Goal: Task Accomplishment & Management: Use online tool/utility

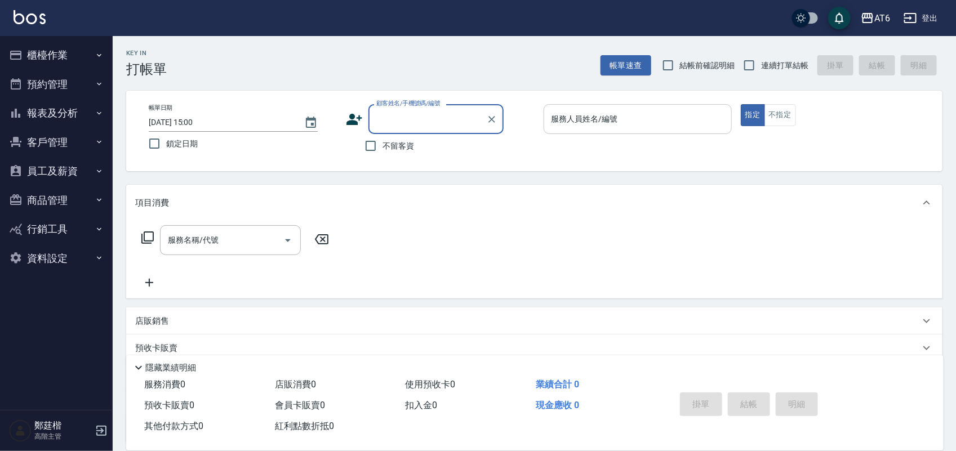
click at [693, 111] on input "服務人員姓名/編號" at bounding box center [638, 119] width 178 height 20
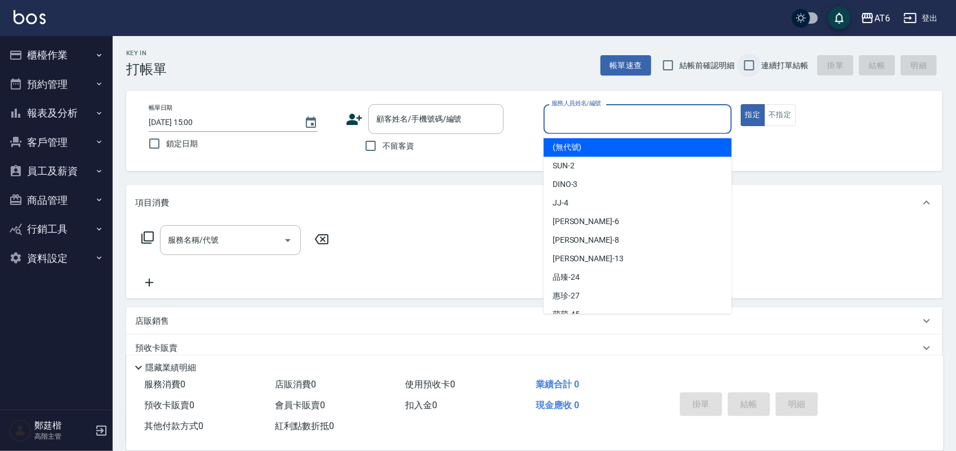
click at [756, 63] on input "連續打單結帳" at bounding box center [750, 66] width 24 height 24
checkbox input "true"
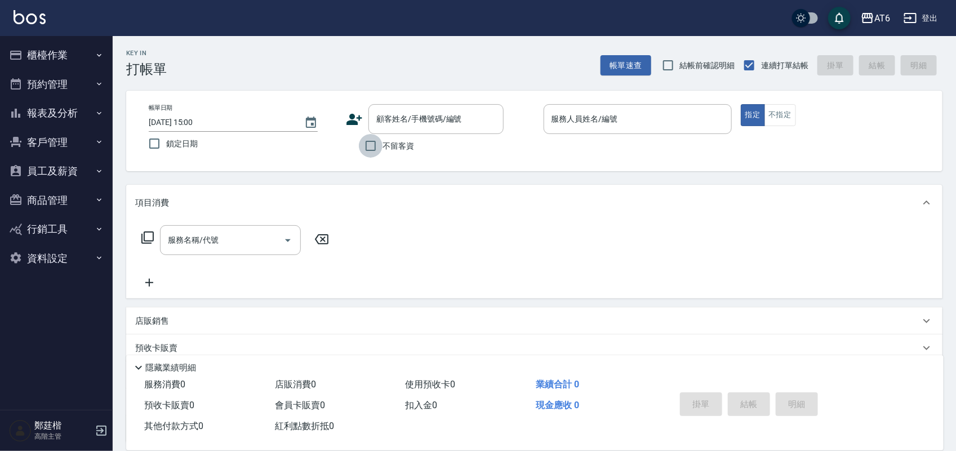
click at [375, 148] on input "不留客資" at bounding box center [371, 146] width 24 height 24
checkbox input "true"
click at [162, 145] on input "鎖定日期" at bounding box center [155, 144] width 24 height 24
checkbox input "true"
click at [697, 126] on input "服務人員姓名/編號" at bounding box center [638, 119] width 178 height 20
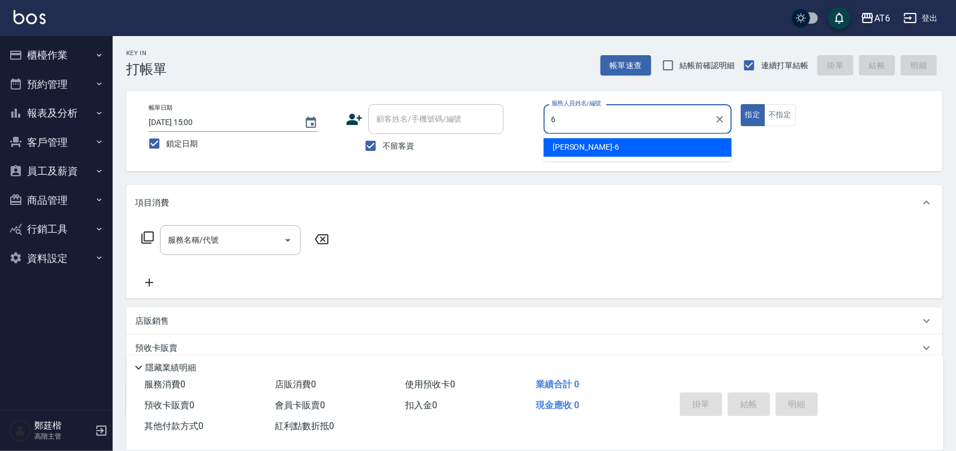
type input "6"
type button "true"
type input "[PERSON_NAME]-6"
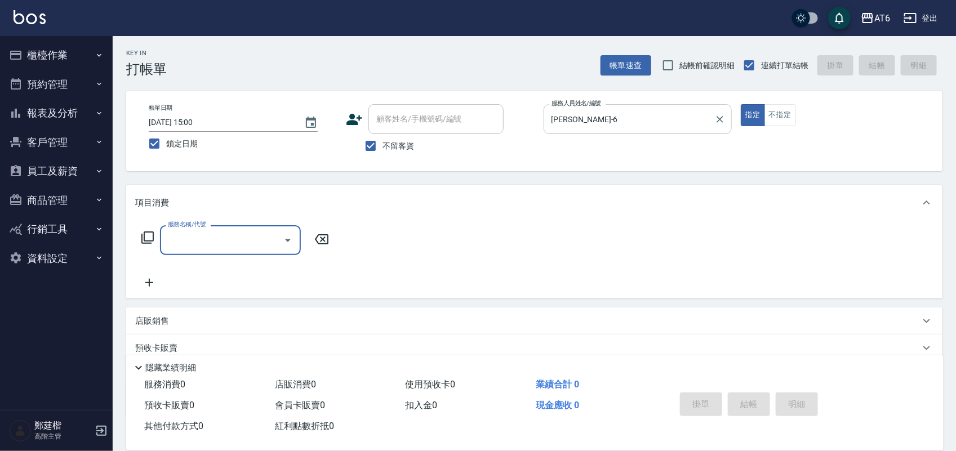
type input "6"
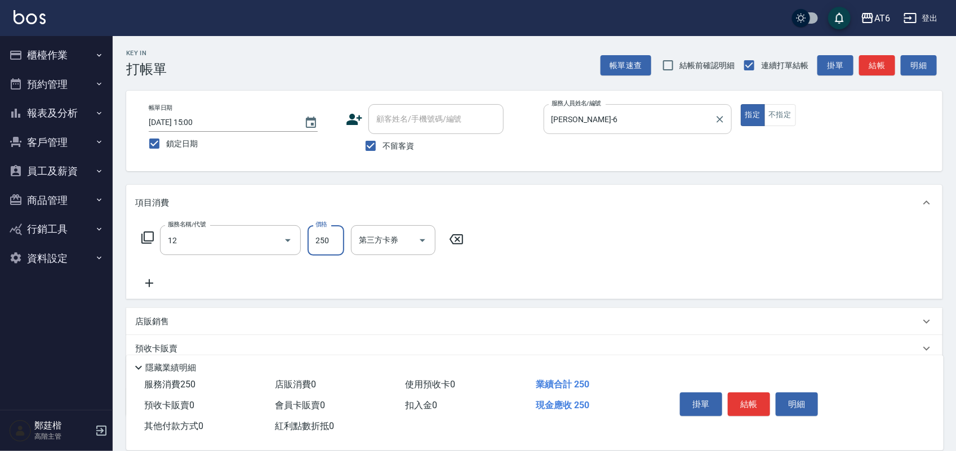
type input "精油洗髮(12)"
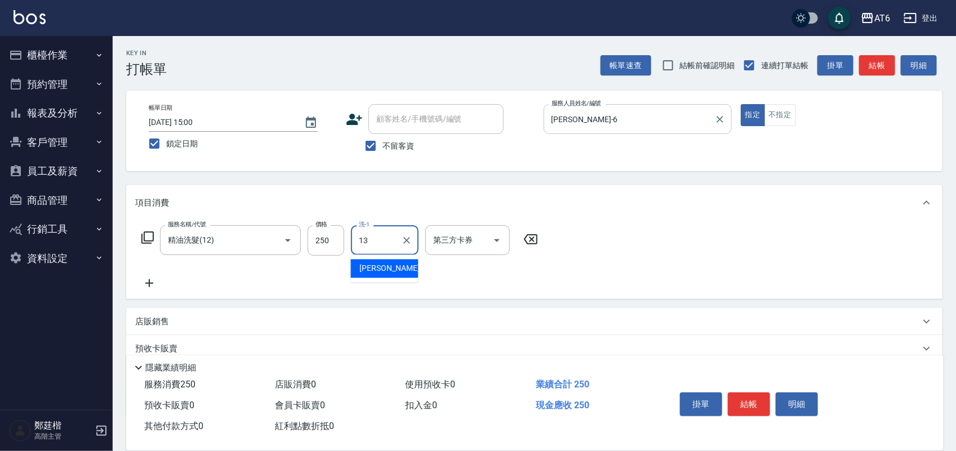
type input "阿修-13"
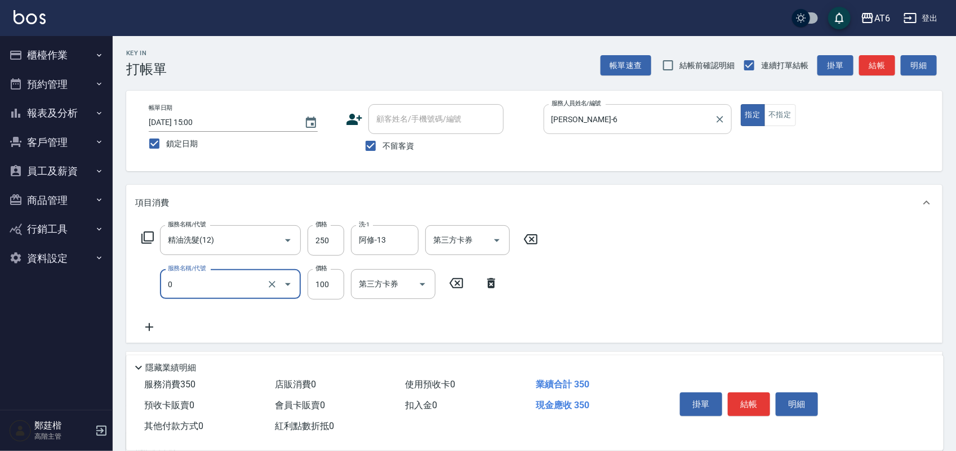
type input "剪髮(0)"
type input "149"
click at [150, 333] on icon at bounding box center [149, 328] width 28 height 14
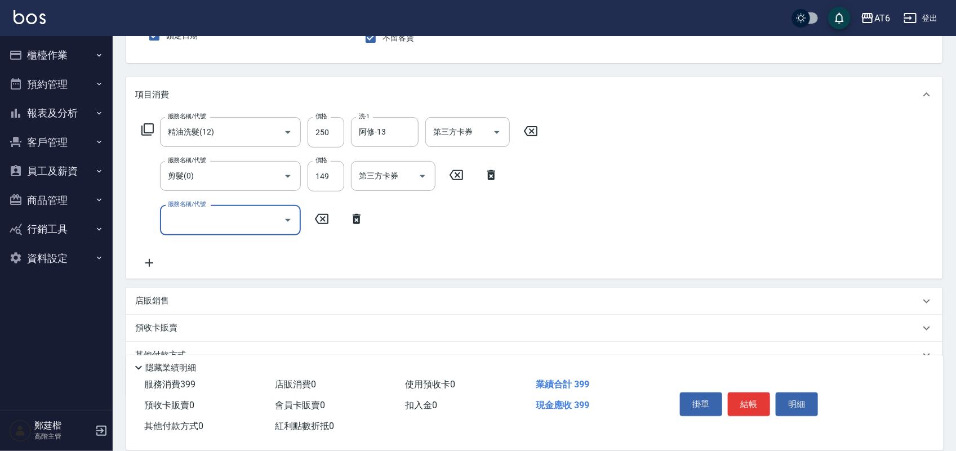
scroll to position [141, 0]
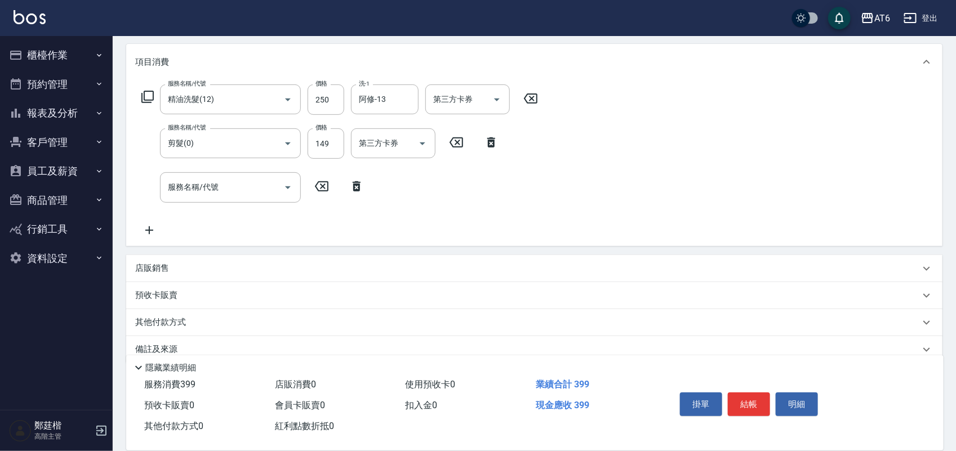
click at [204, 269] on div "店販銷售" at bounding box center [527, 269] width 785 height 12
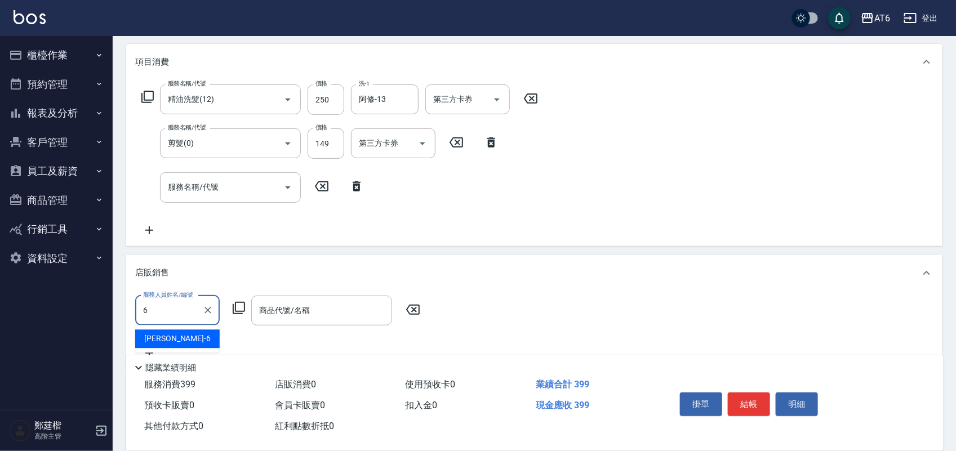
type input "[PERSON_NAME]-6"
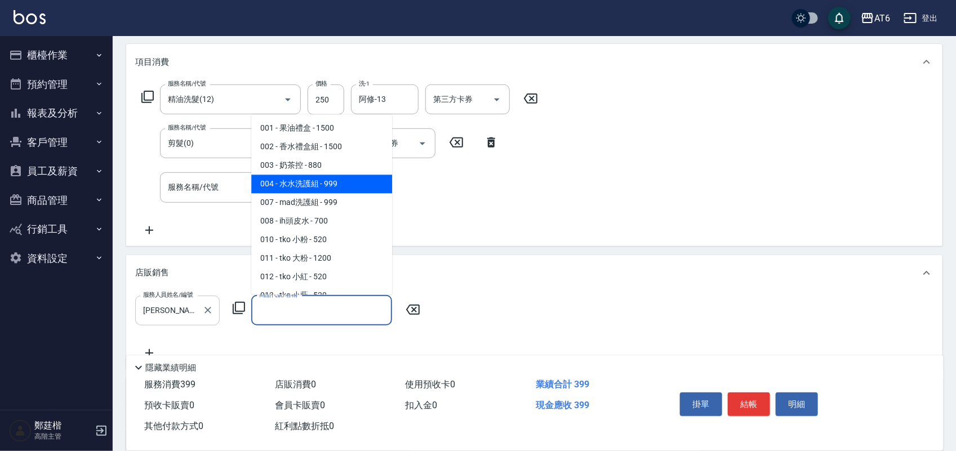
type input "水水洗護組"
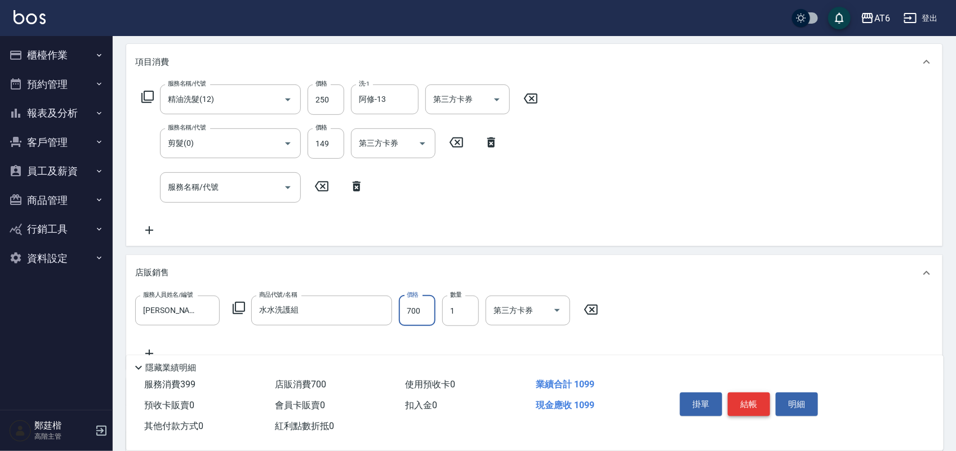
type input "700"
click at [752, 406] on button "結帳" at bounding box center [749, 405] width 42 height 24
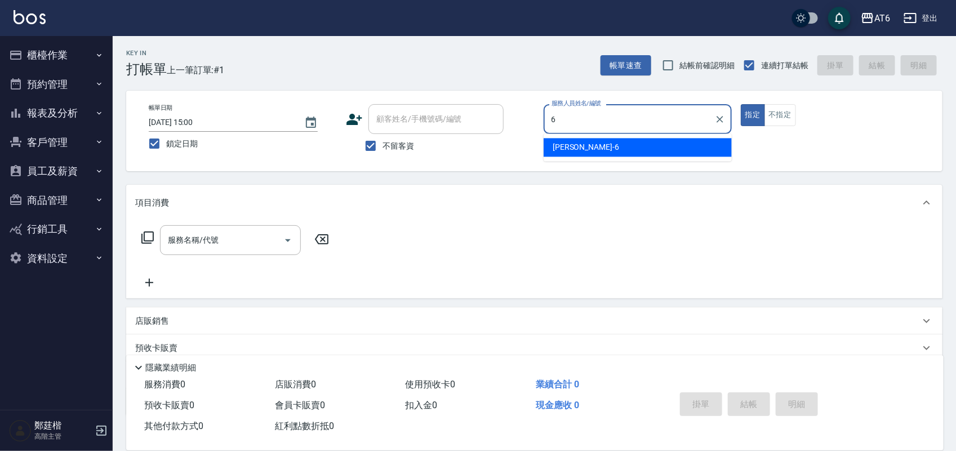
type input "[PERSON_NAME]-6"
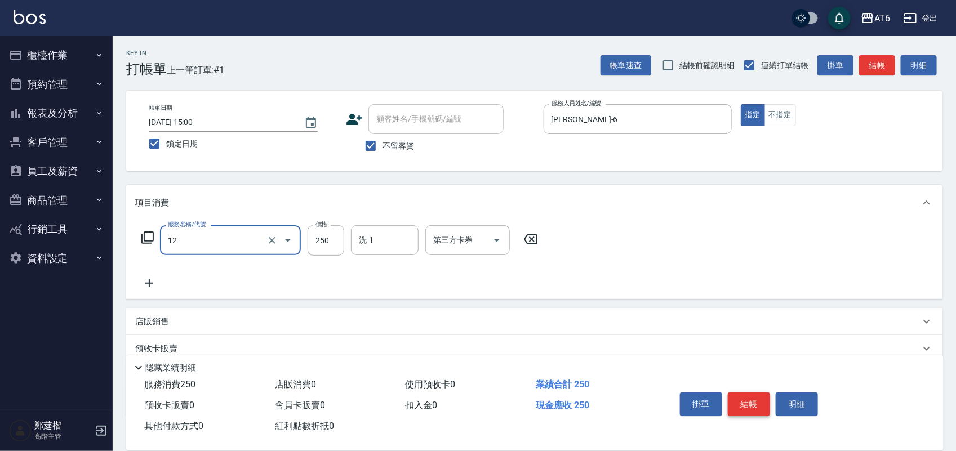
type input "精油洗髮(12)"
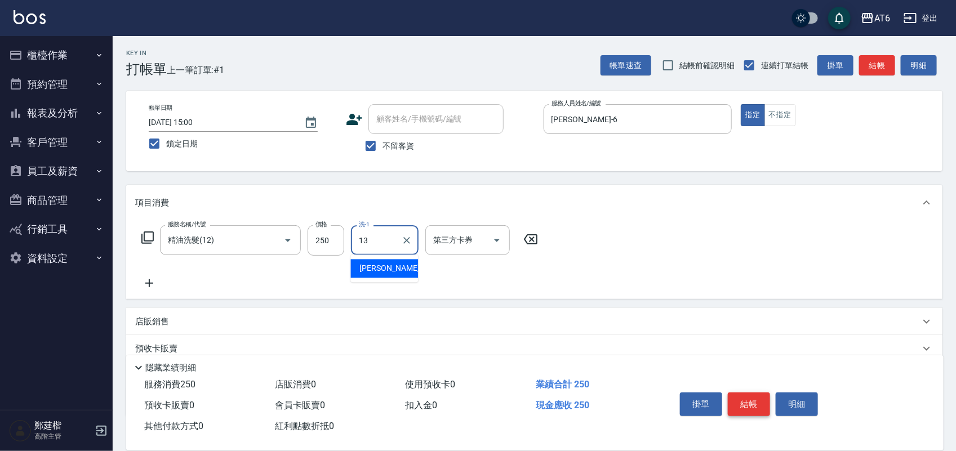
type input "阿修-13"
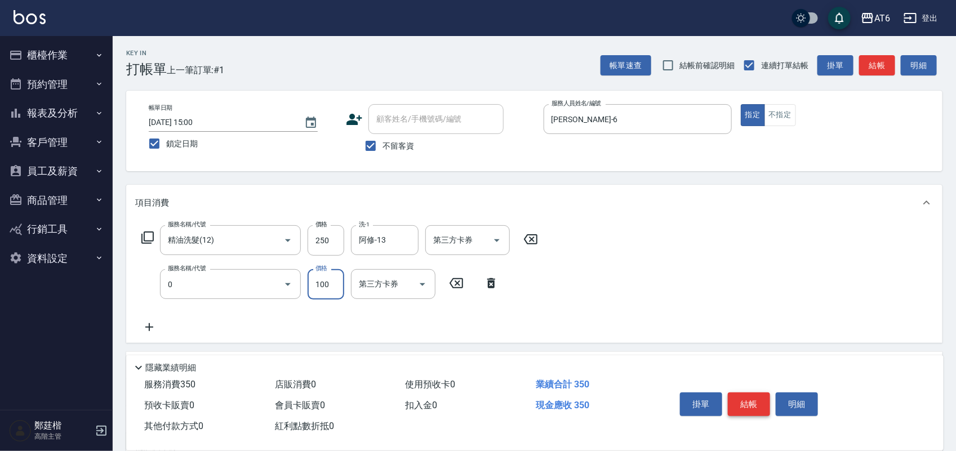
type input "剪髮(0)"
type input "149"
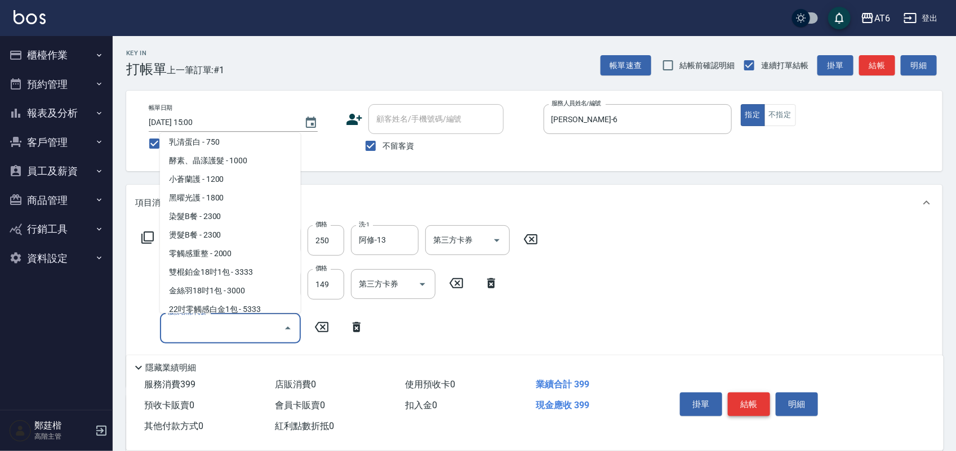
scroll to position [153, 0]
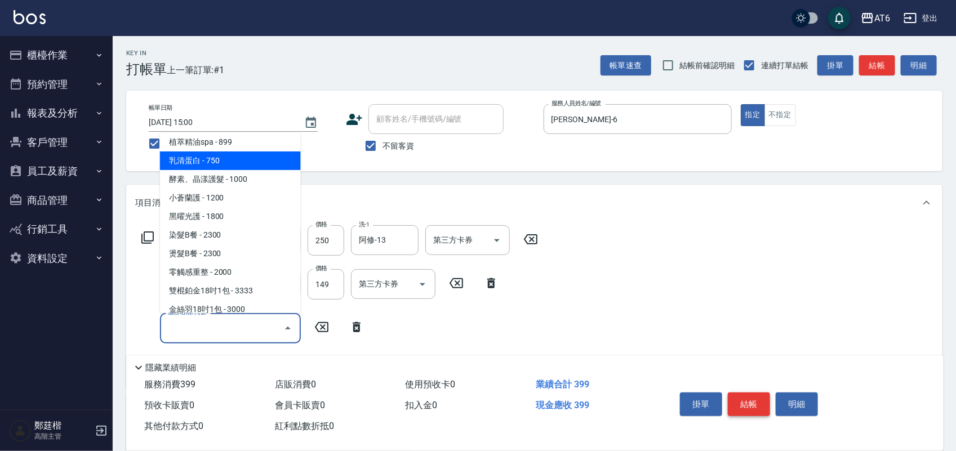
type input "乳清蛋白(21)"
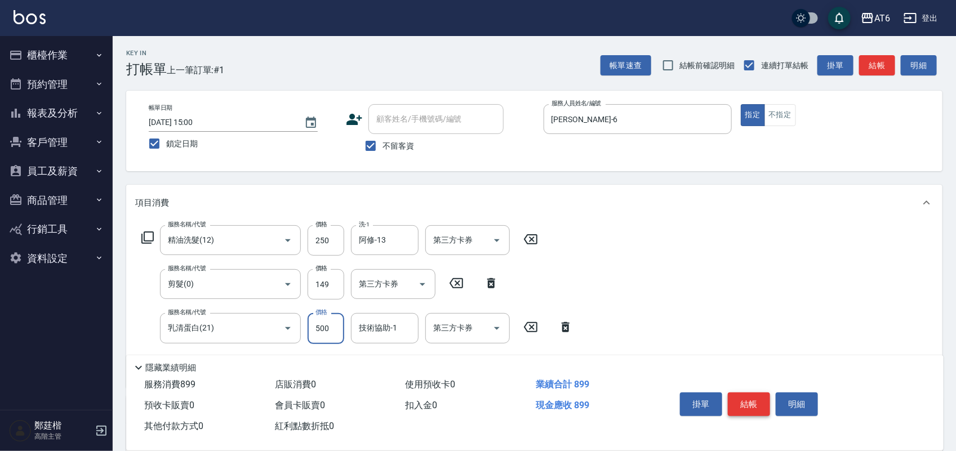
type input "500"
type input "阿修-13"
click at [761, 403] on button "結帳" at bounding box center [749, 405] width 42 height 24
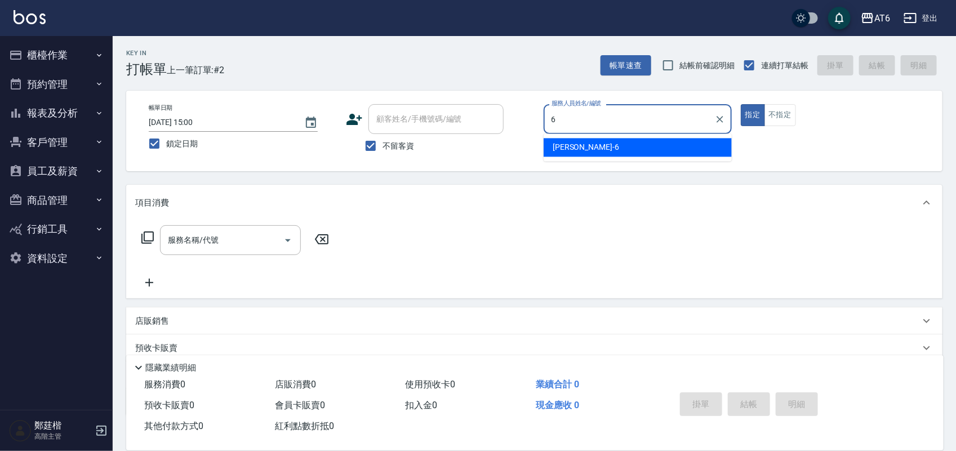
type input "[PERSON_NAME]-6"
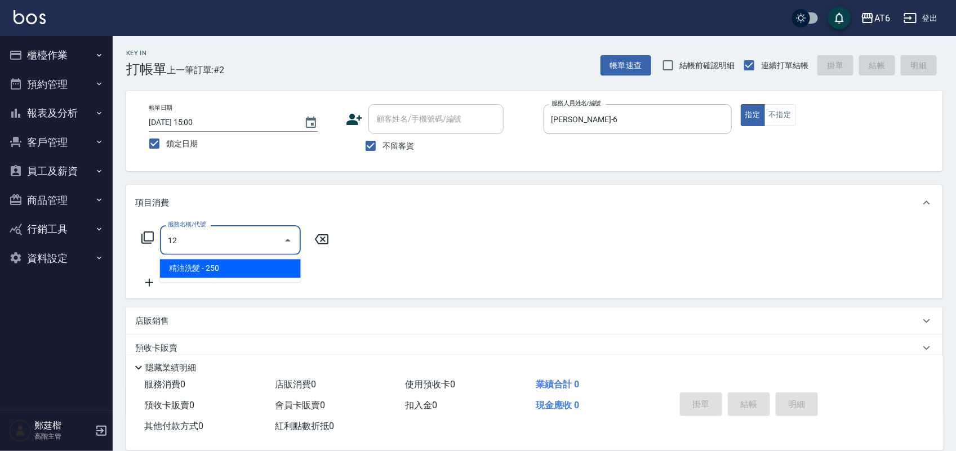
type input "精油洗髮(12)"
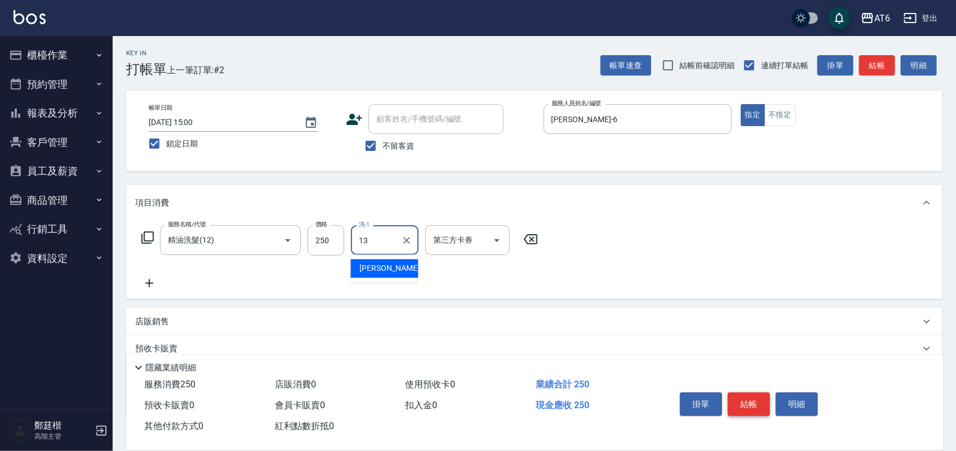
type input "阿修-13"
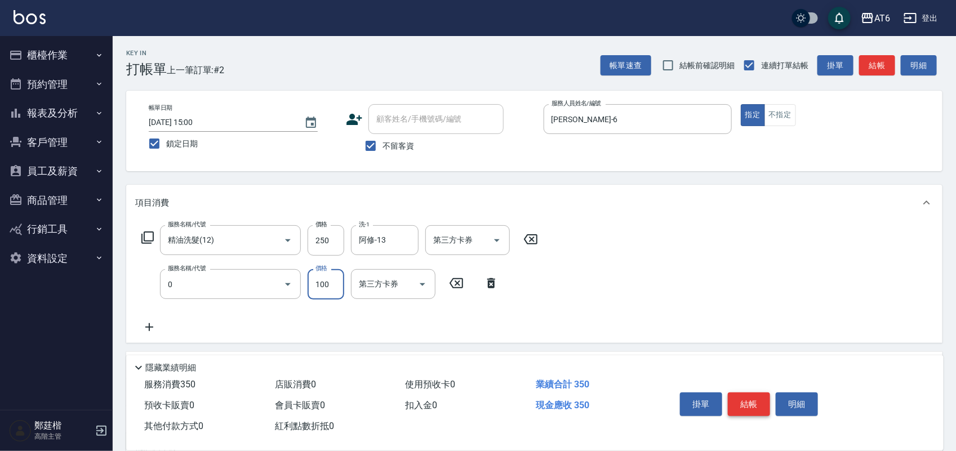
type input "剪髮(0)"
type input "149"
click at [761, 403] on button "結帳" at bounding box center [749, 405] width 42 height 24
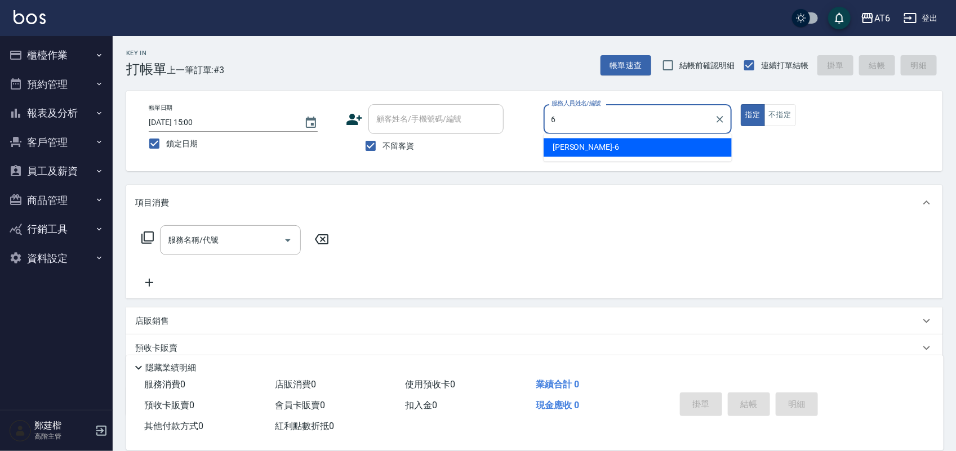
type input "[PERSON_NAME]-6"
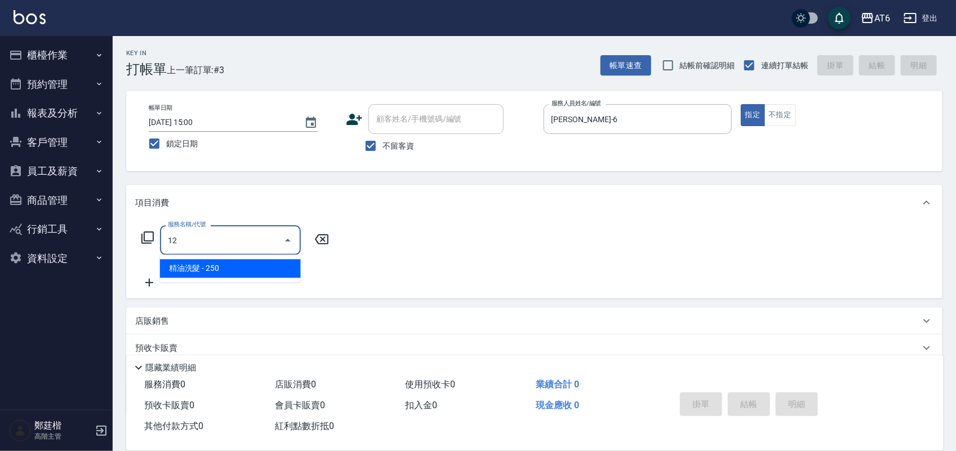
type input "精油洗髮(12)"
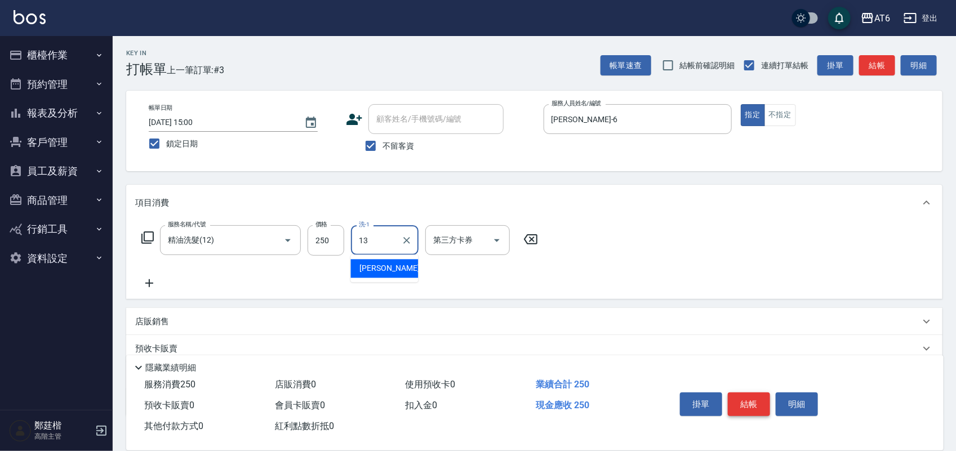
type input "13"
click at [739, 406] on button "結帳" at bounding box center [749, 405] width 42 height 24
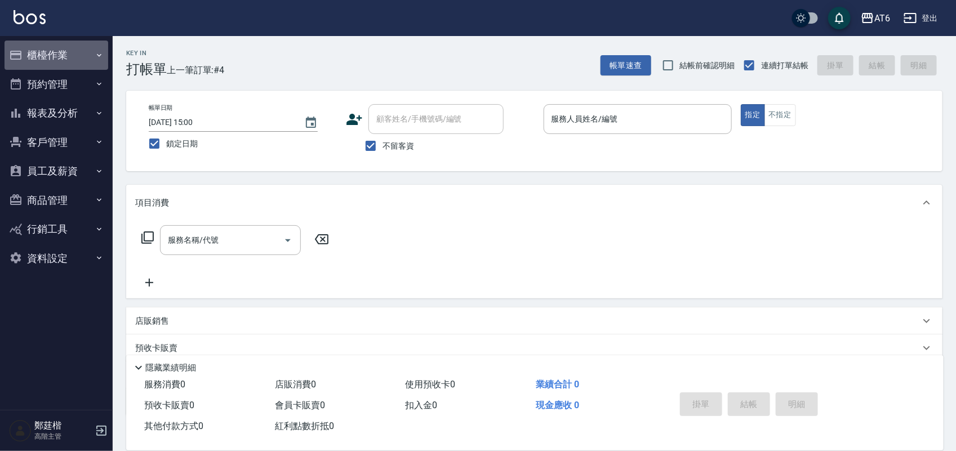
click at [98, 48] on button "櫃檯作業" at bounding box center [57, 55] width 104 height 29
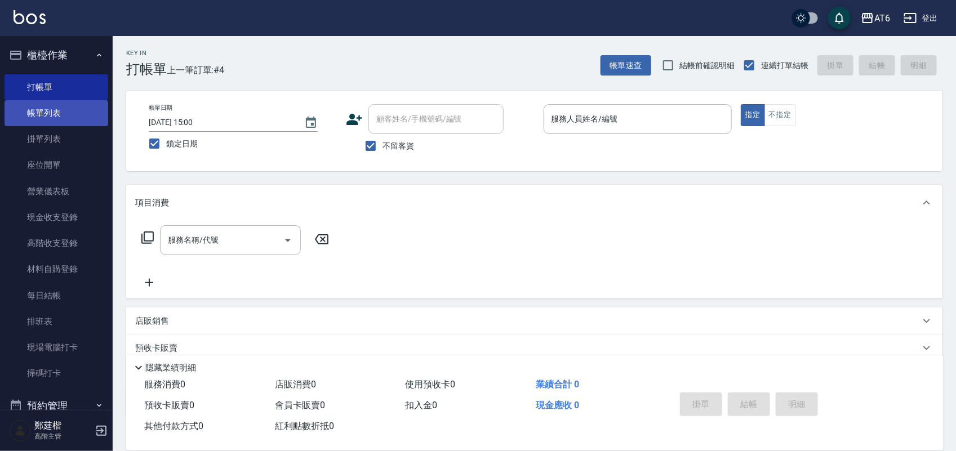
click at [66, 104] on link "帳單列表" at bounding box center [57, 113] width 104 height 26
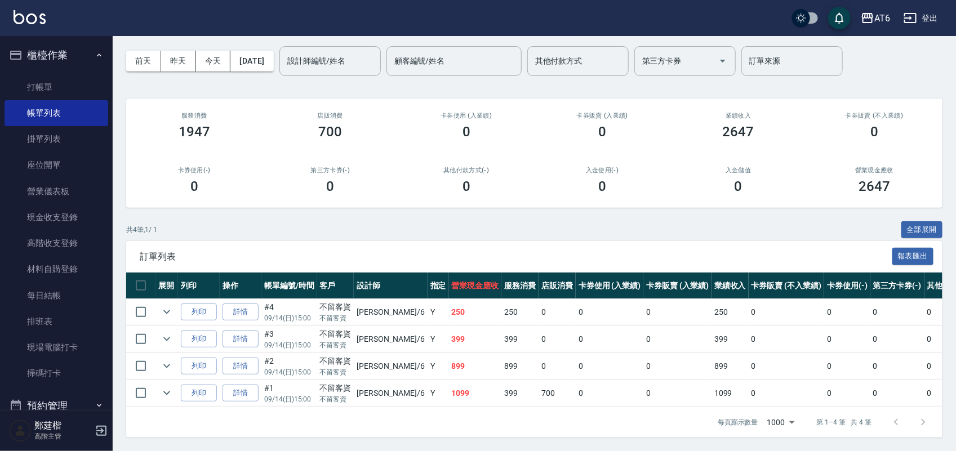
scroll to position [51, 0]
click at [244, 304] on link "詳情" at bounding box center [241, 312] width 36 height 17
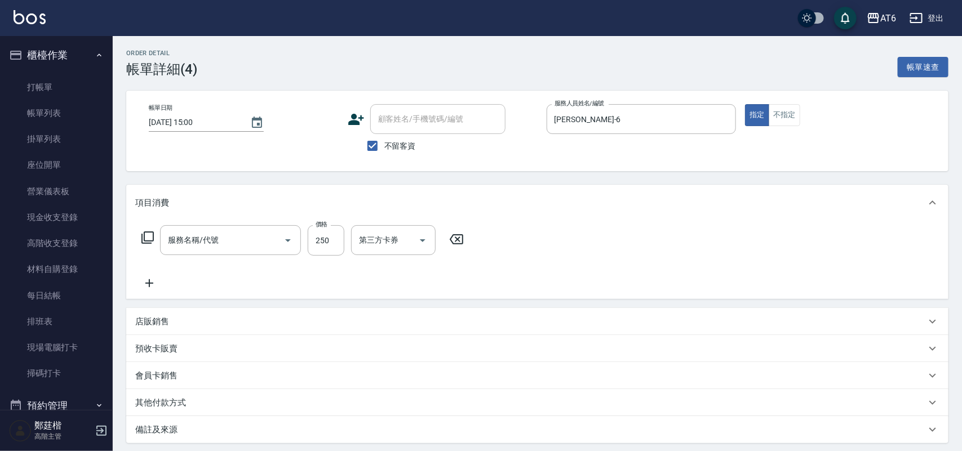
type input "[DATE] 15:00"
checkbox input "true"
type input "[PERSON_NAME]-6"
type input "精油洗髮(12)"
click at [382, 241] on input "洗-1" at bounding box center [384, 241] width 57 height 20
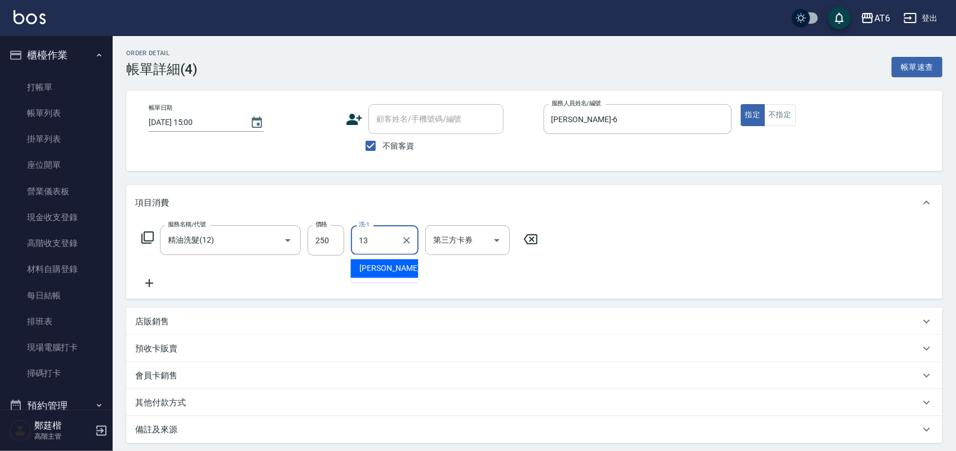
type input "阿修-13"
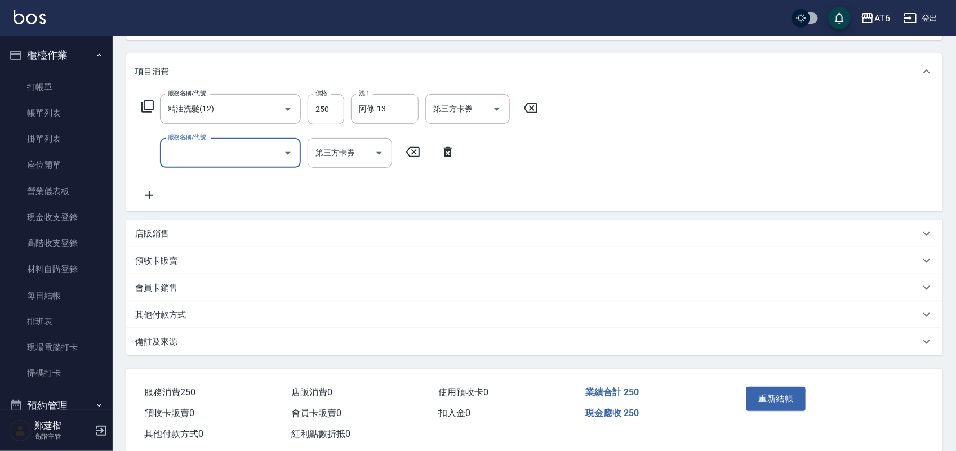
scroll to position [156, 0]
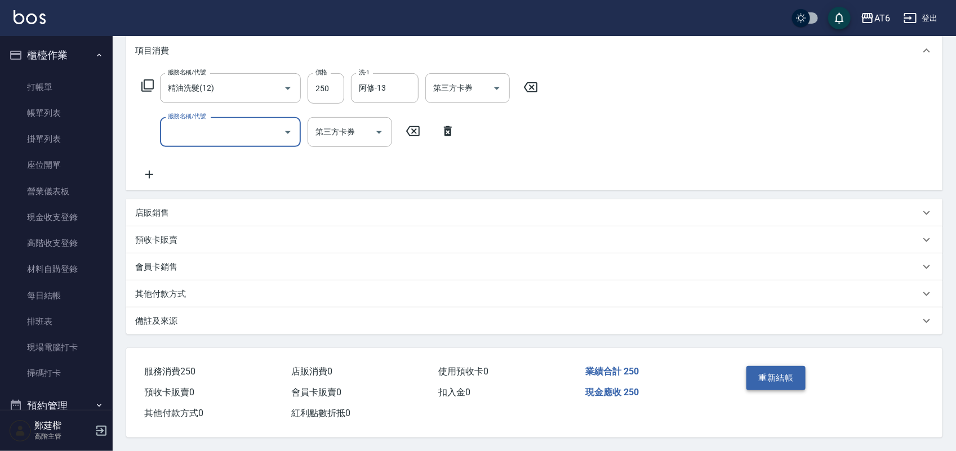
click at [774, 376] on button "重新結帳" at bounding box center [777, 378] width 60 height 24
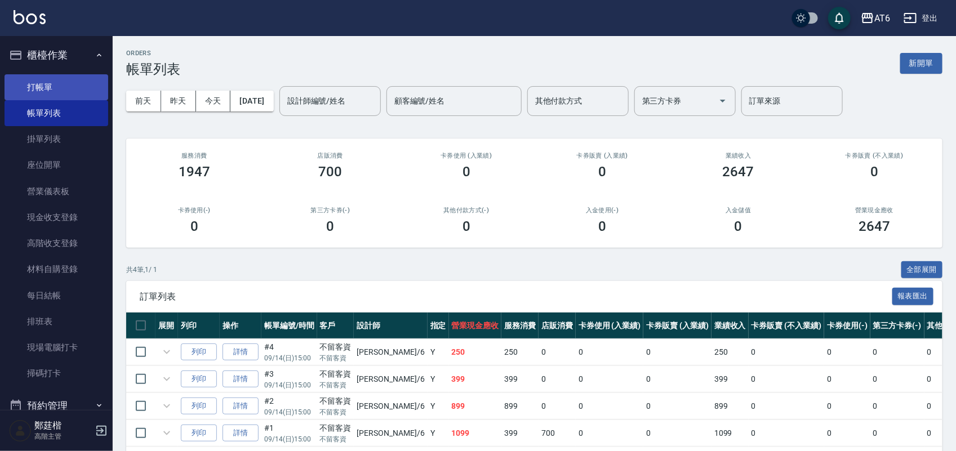
click at [59, 81] on link "打帳單" at bounding box center [57, 87] width 104 height 26
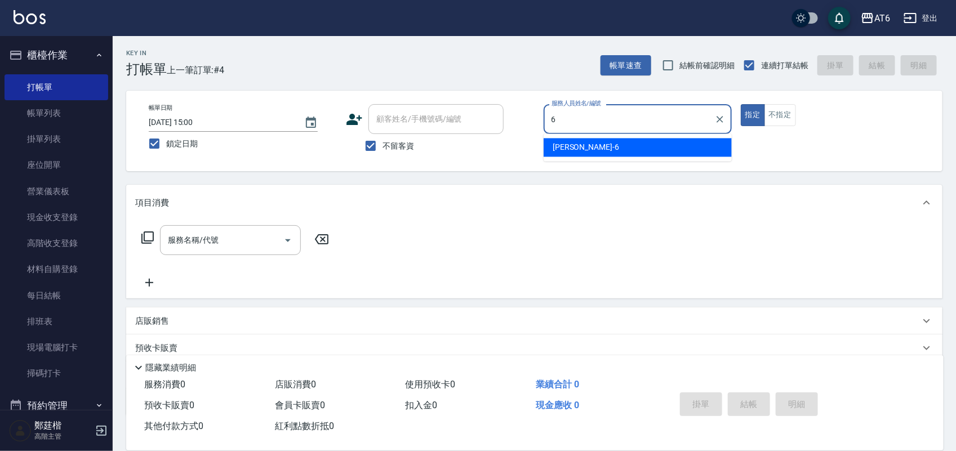
type input "[PERSON_NAME]-6"
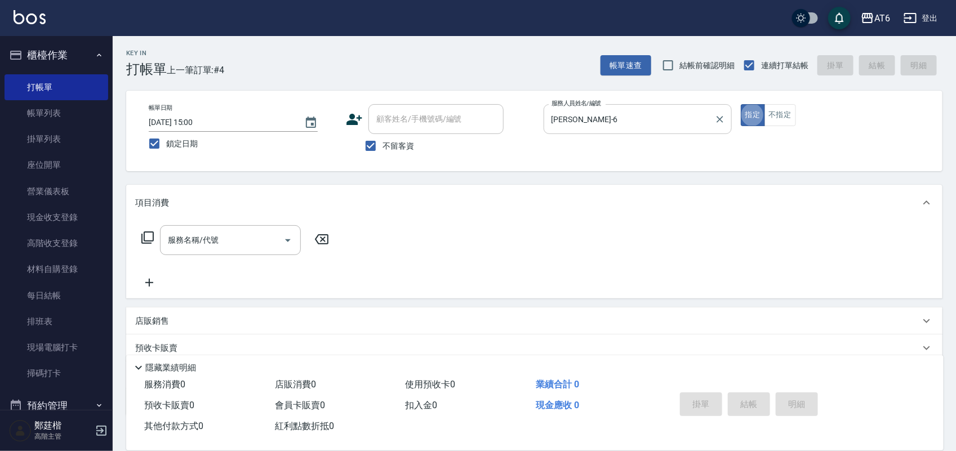
type button "true"
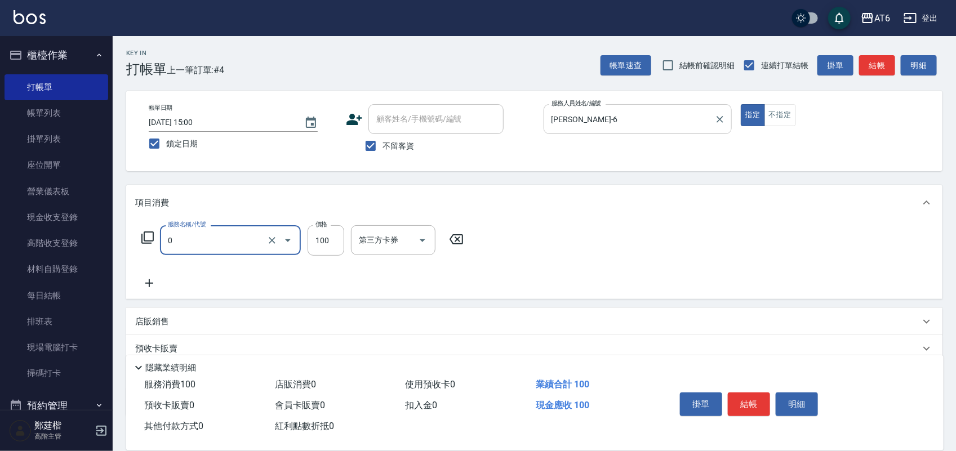
type input "剪髮(0)"
click at [451, 238] on icon at bounding box center [456, 240] width 28 height 14
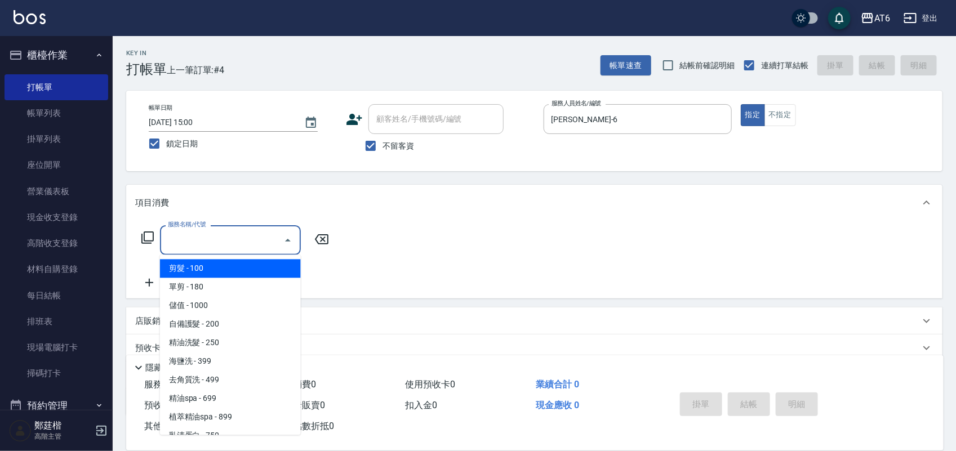
click at [207, 240] on input "服務名稱/代號" at bounding box center [222, 241] width 114 height 20
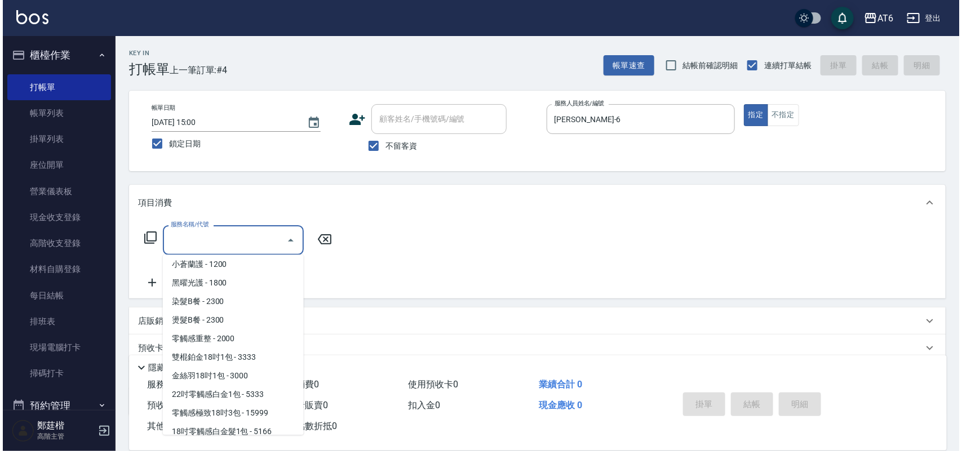
scroll to position [211, 0]
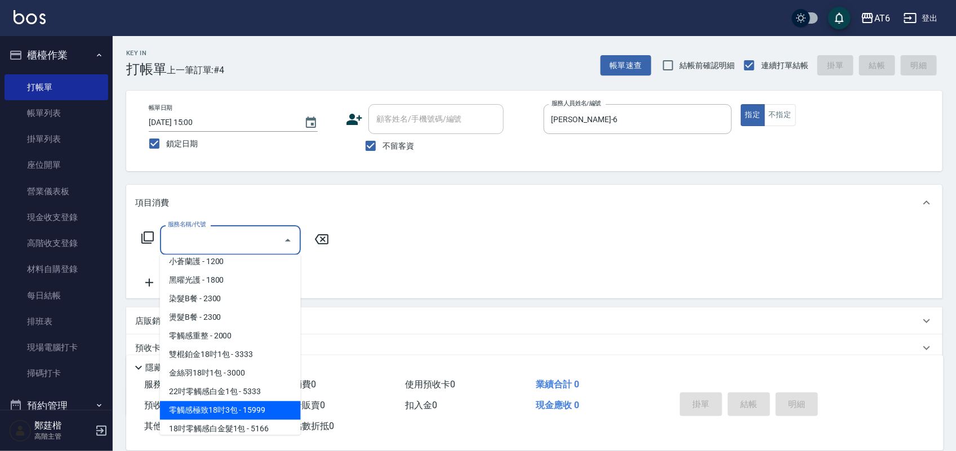
click at [240, 418] on span "零觸感極致18吋3包 - 15999" at bounding box center [230, 411] width 141 height 19
type input "零觸感極致18吋3包(55)"
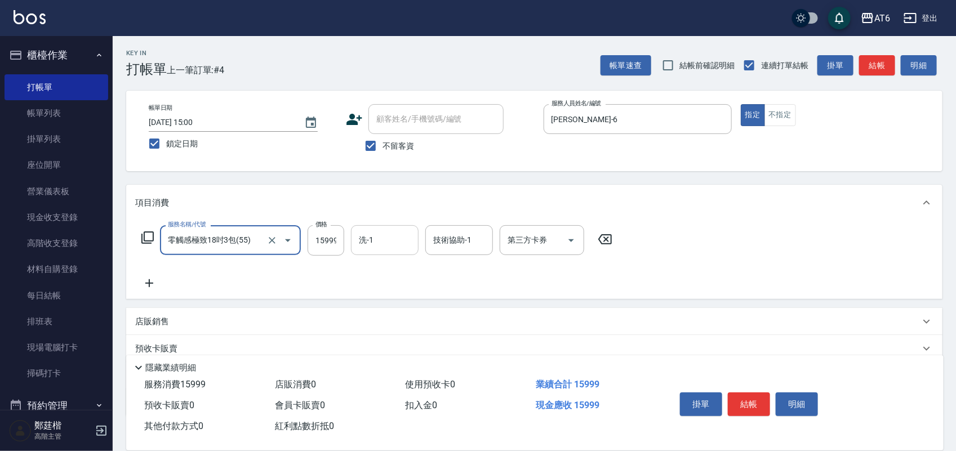
click at [398, 236] on input "洗-1" at bounding box center [384, 241] width 57 height 20
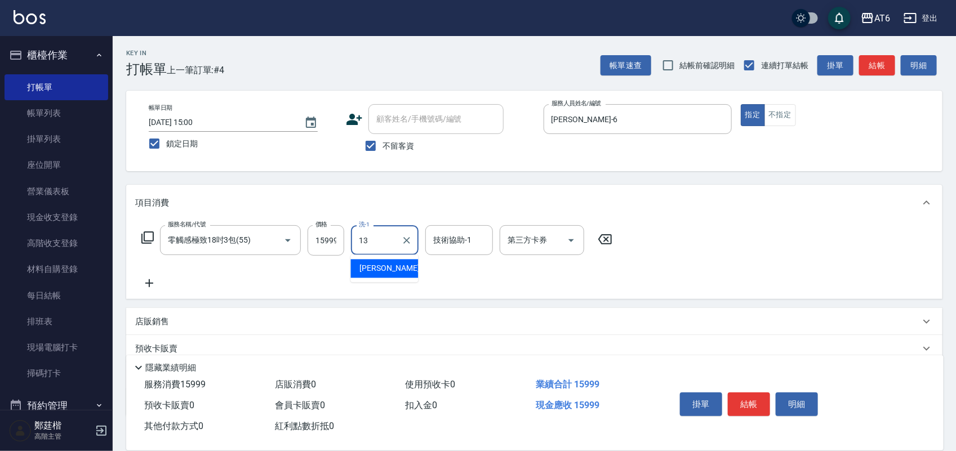
type input "阿修-13"
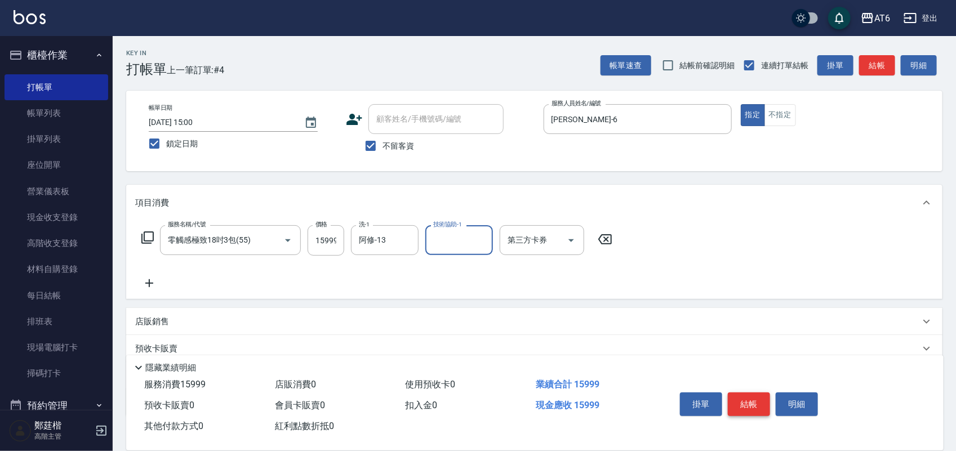
click at [746, 401] on button "結帳" at bounding box center [749, 405] width 42 height 24
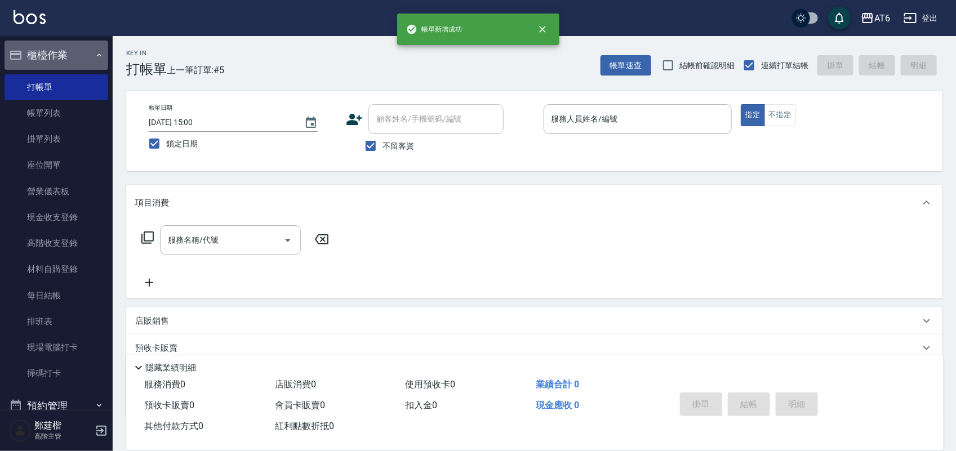
click at [61, 52] on button "櫃檯作業" at bounding box center [57, 55] width 104 height 29
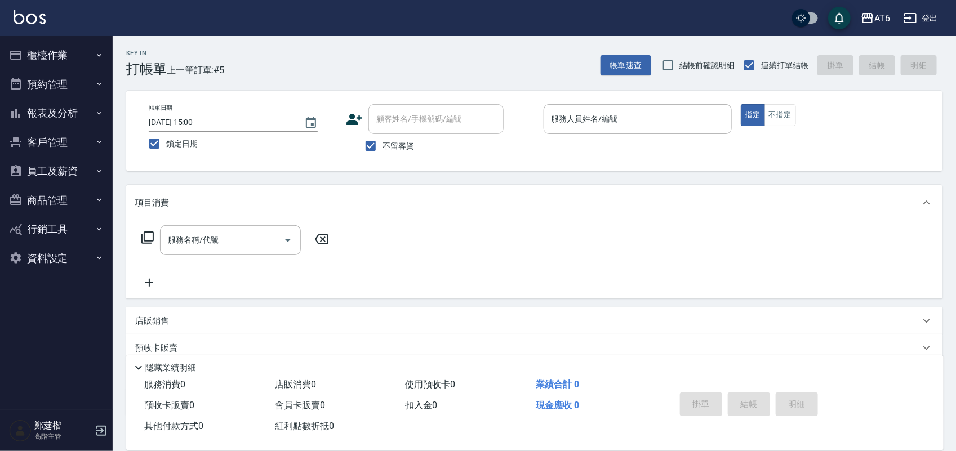
click at [68, 114] on button "報表及分析" at bounding box center [57, 113] width 104 height 29
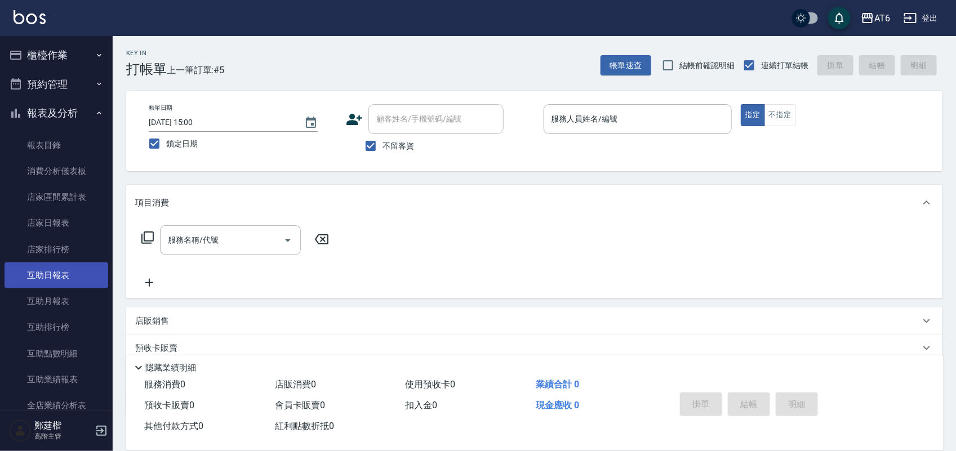
click at [68, 274] on link "互助日報表" at bounding box center [57, 276] width 104 height 26
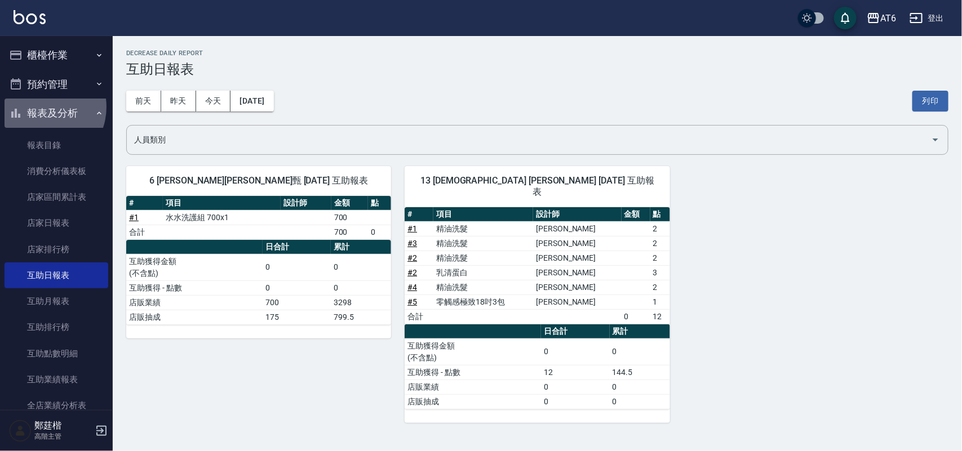
click at [41, 107] on button "報表及分析" at bounding box center [57, 113] width 104 height 29
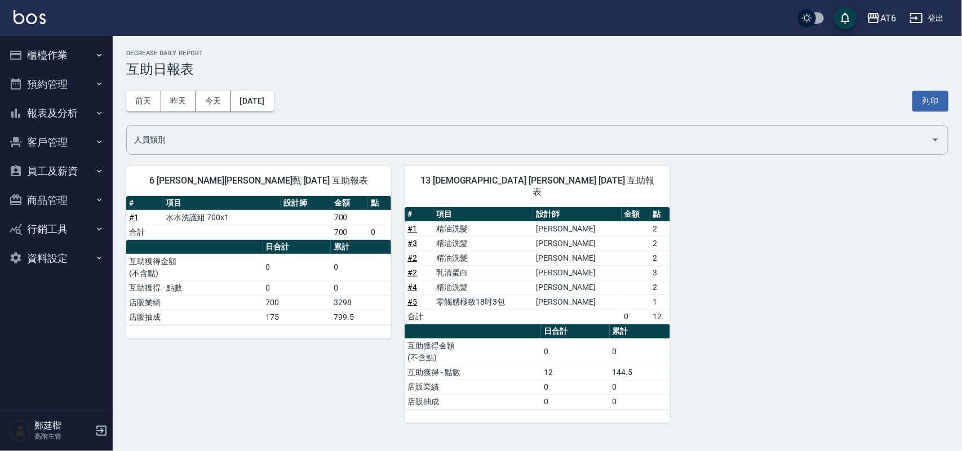
click at [54, 116] on button "報表及分析" at bounding box center [57, 113] width 104 height 29
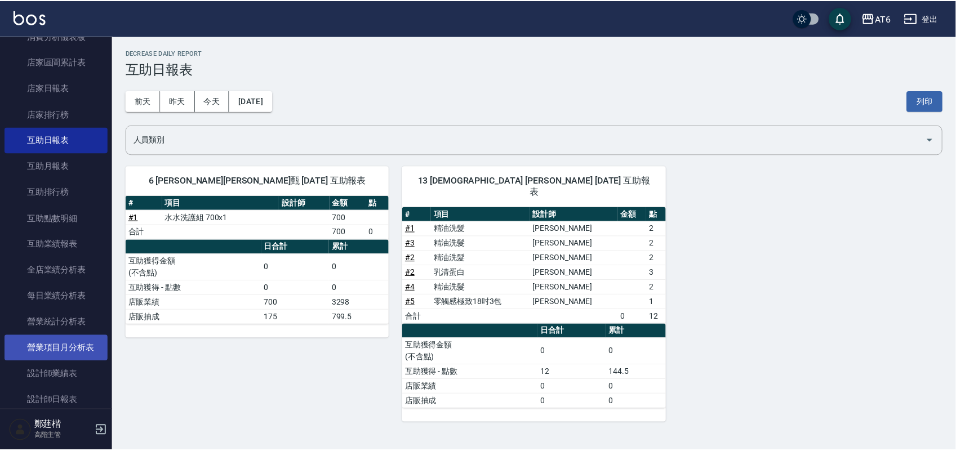
scroll to position [141, 0]
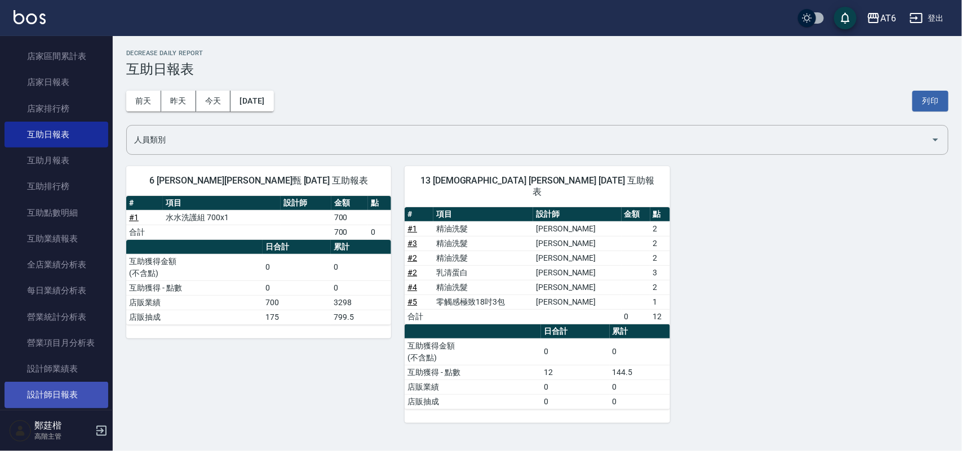
click at [74, 399] on link "設計師日報表" at bounding box center [57, 395] width 104 height 26
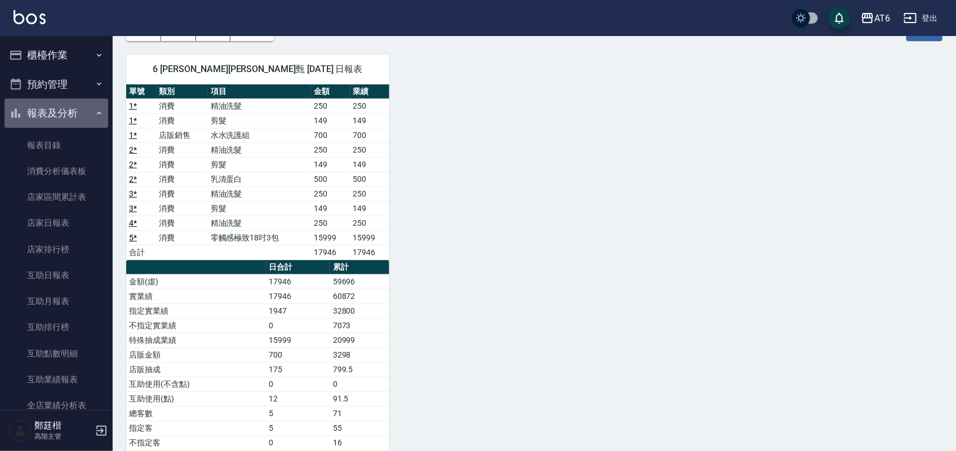
drag, startPoint x: 56, startPoint y: 116, endPoint x: 43, endPoint y: 90, distance: 29.0
click at [52, 116] on button "報表及分析" at bounding box center [57, 113] width 104 height 29
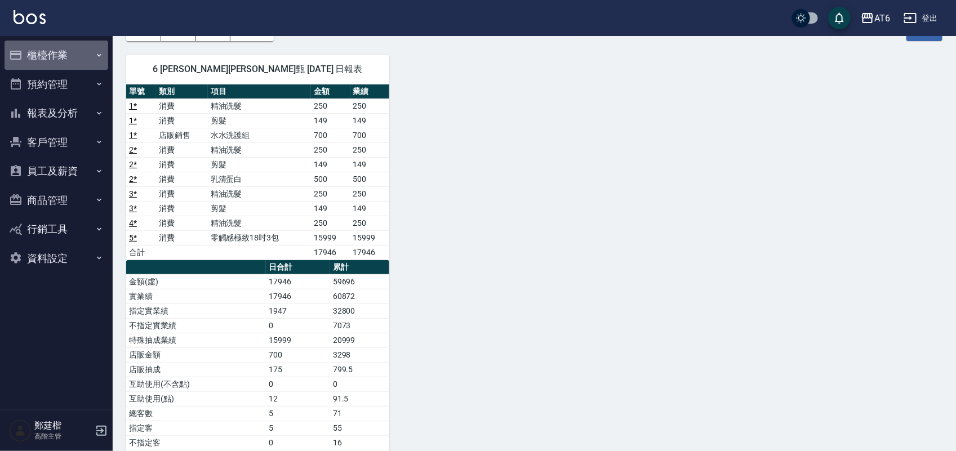
click at [32, 63] on button "櫃檯作業" at bounding box center [57, 55] width 104 height 29
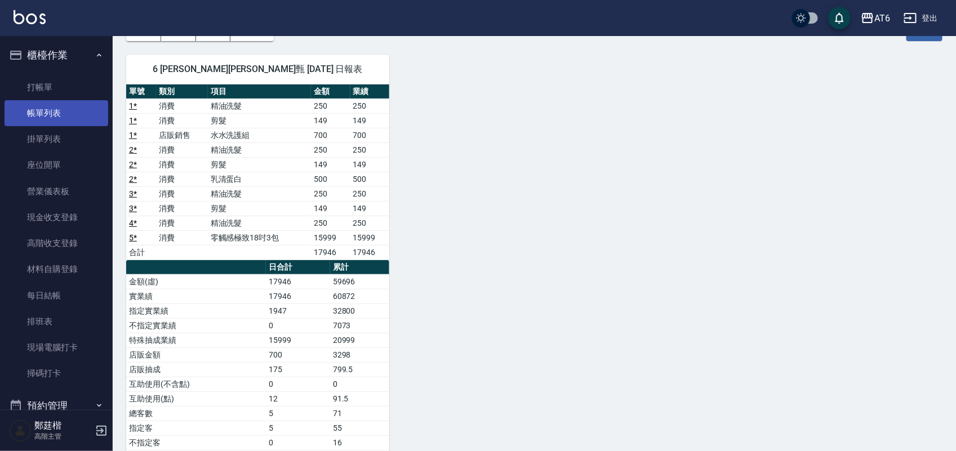
drag, startPoint x: 39, startPoint y: 94, endPoint x: 45, endPoint y: 102, distance: 9.7
click at [39, 94] on link "打帳單" at bounding box center [57, 87] width 104 height 26
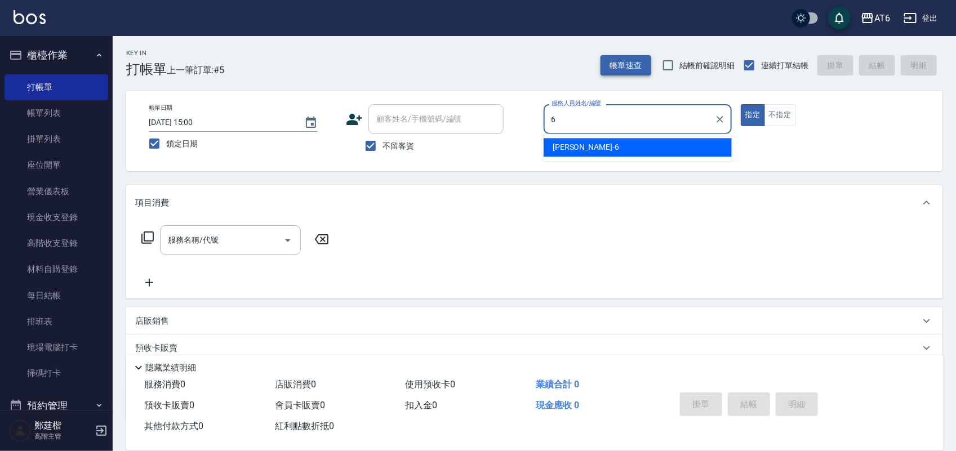
type input "[PERSON_NAME]-6"
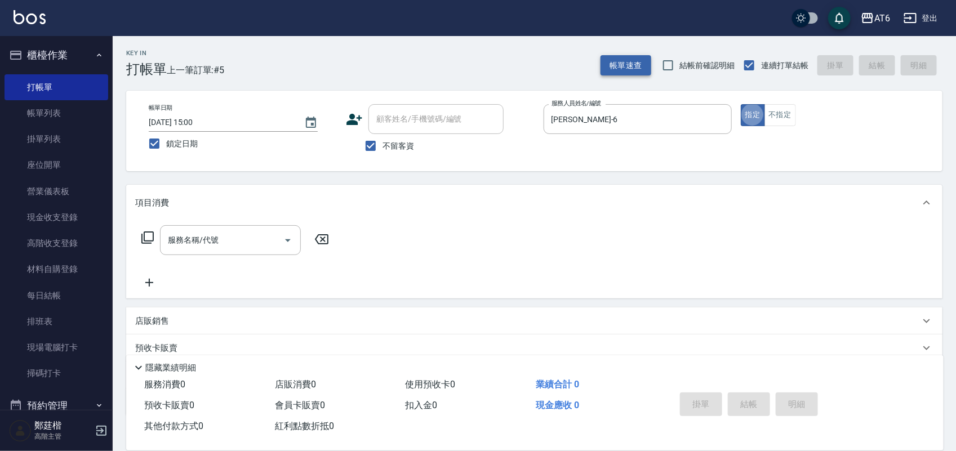
type button "true"
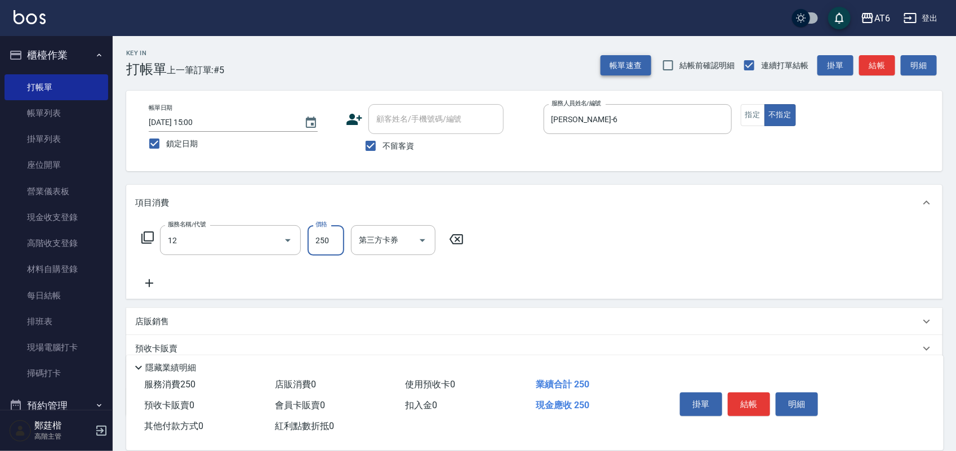
type input "精油洗髮(12)"
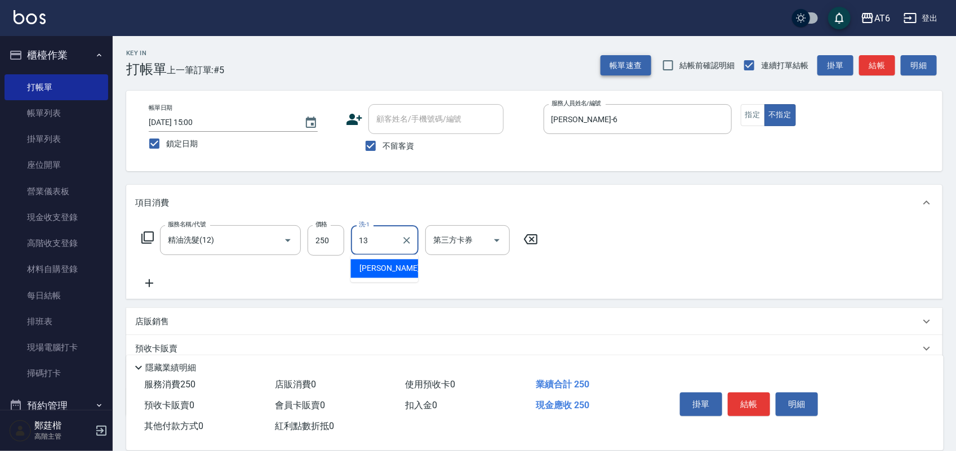
type input "阿修-13"
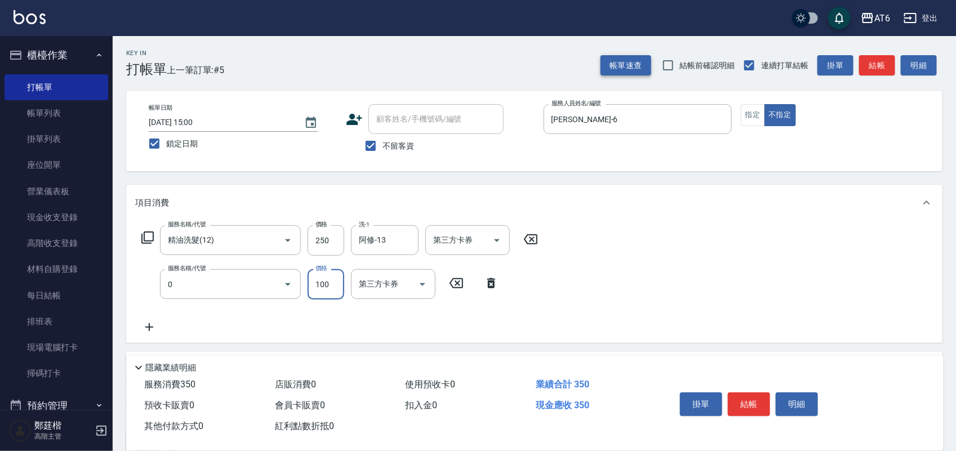
type input "剪髮(0)"
type input "130"
drag, startPoint x: 748, startPoint y: 403, endPoint x: 729, endPoint y: 411, distance: 21.5
click at [748, 403] on button "結帳" at bounding box center [749, 405] width 42 height 24
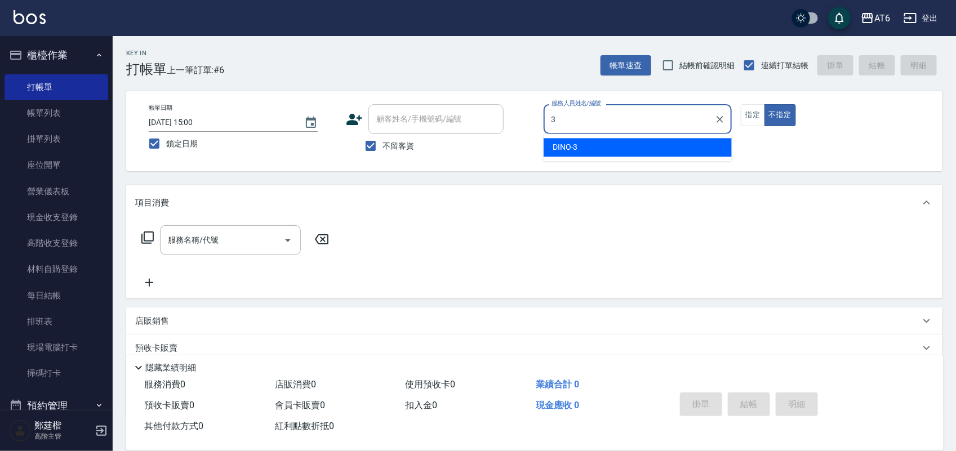
type input "3"
type button "false"
type input "DINO-3"
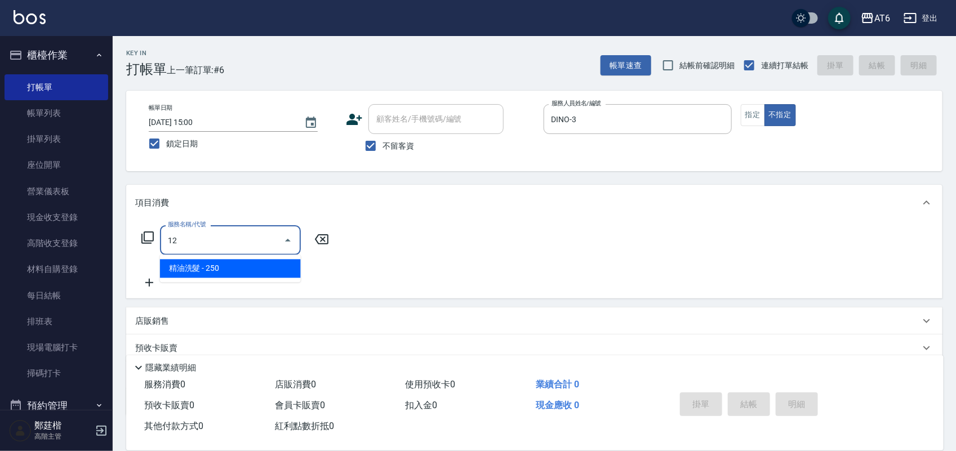
type input "精油洗髮(12)"
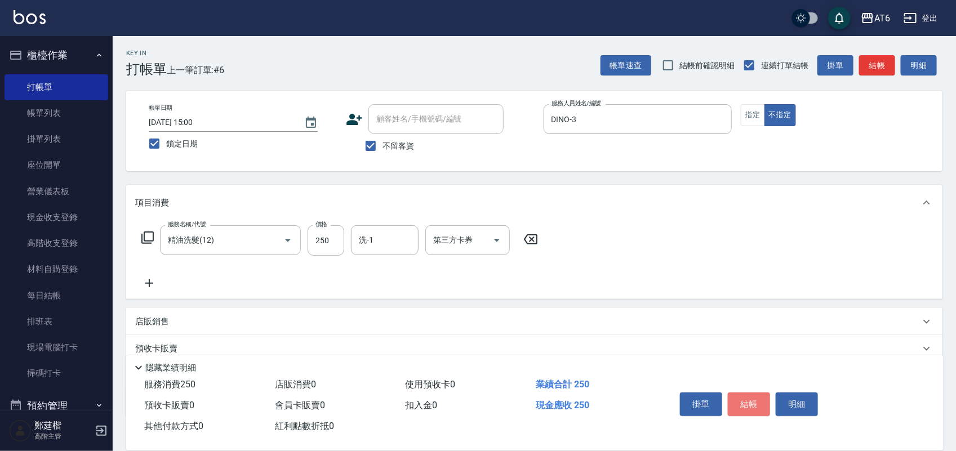
click at [734, 404] on button "結帳" at bounding box center [749, 405] width 42 height 24
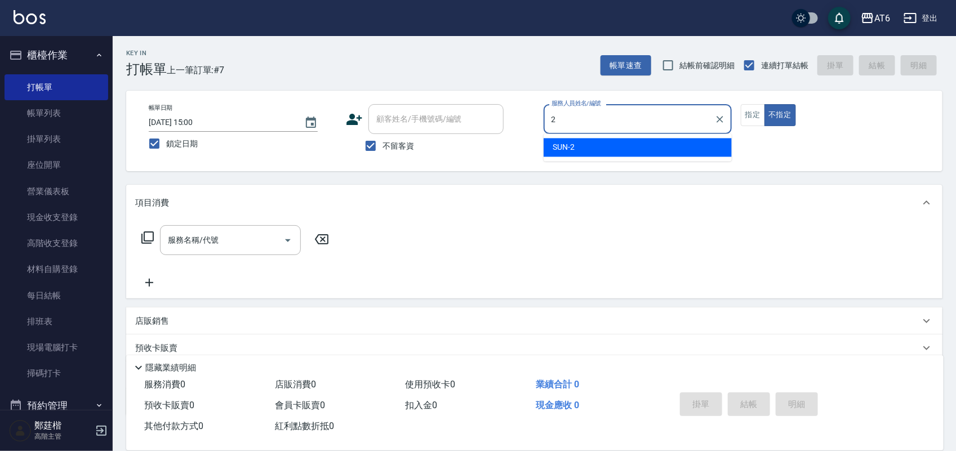
type input "SUN-2"
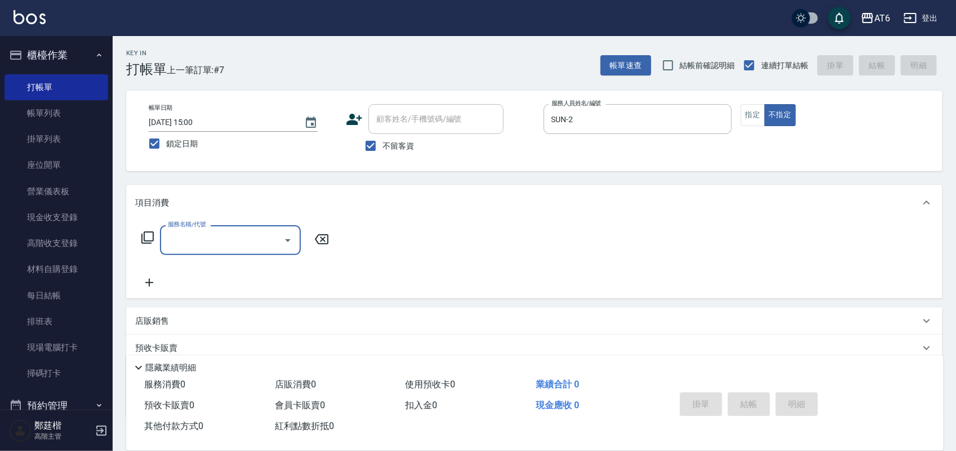
drag, startPoint x: 748, startPoint y: 113, endPoint x: 632, endPoint y: 191, distance: 139.4
click at [750, 114] on button "指定" at bounding box center [753, 115] width 24 height 22
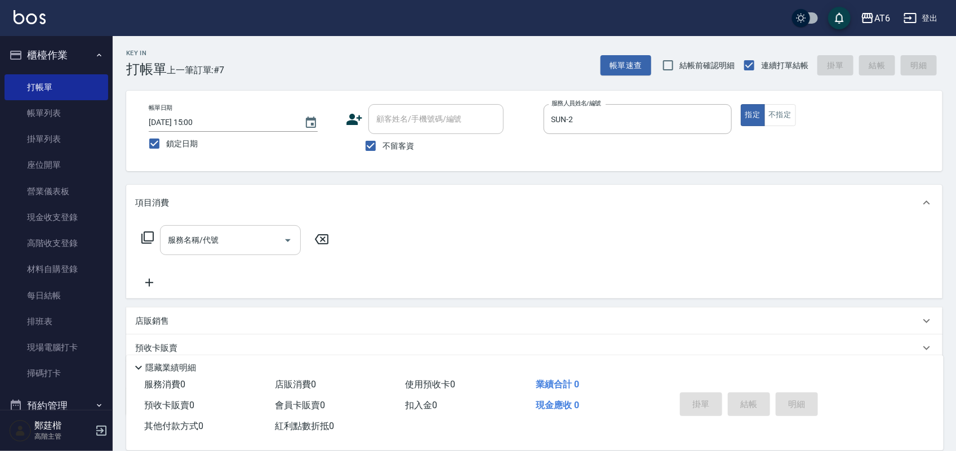
click at [178, 251] on div "服務名稱/代號" at bounding box center [230, 240] width 141 height 30
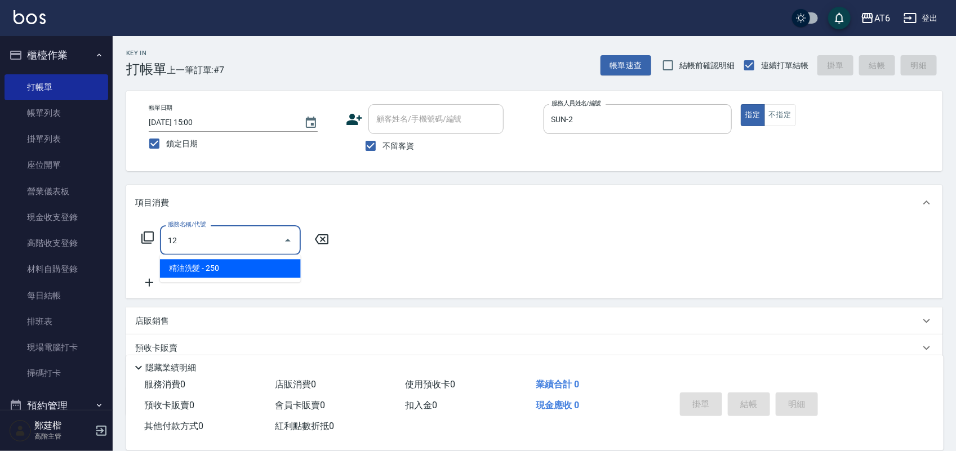
type input "精油洗髮(12)"
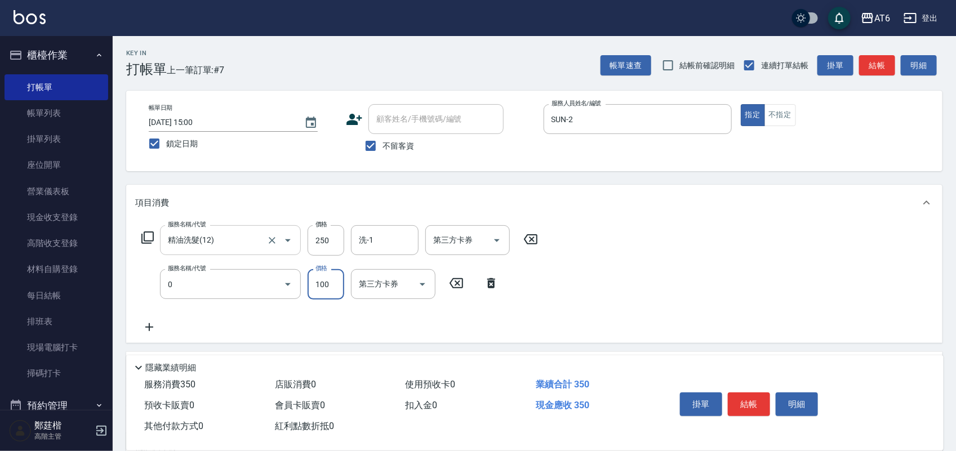
type input "剪髮(0)"
type input "150"
click at [417, 237] on div "洗-1" at bounding box center [385, 240] width 68 height 30
type input "阿修-13"
click at [761, 407] on button "結帳" at bounding box center [749, 405] width 42 height 24
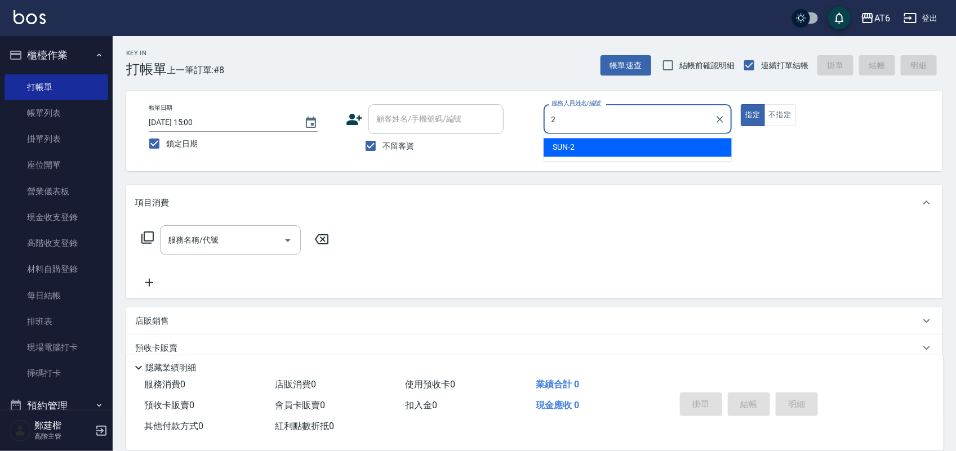
type input "SUN-2"
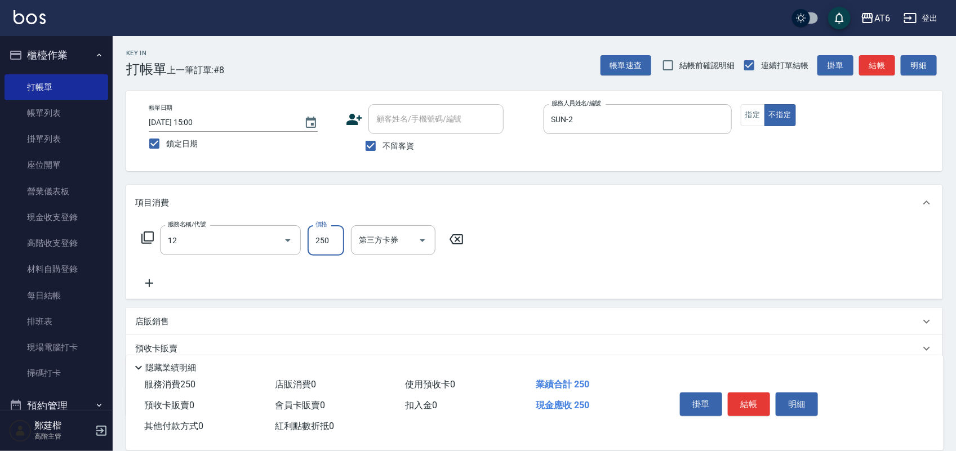
type input "精油洗髮(12)"
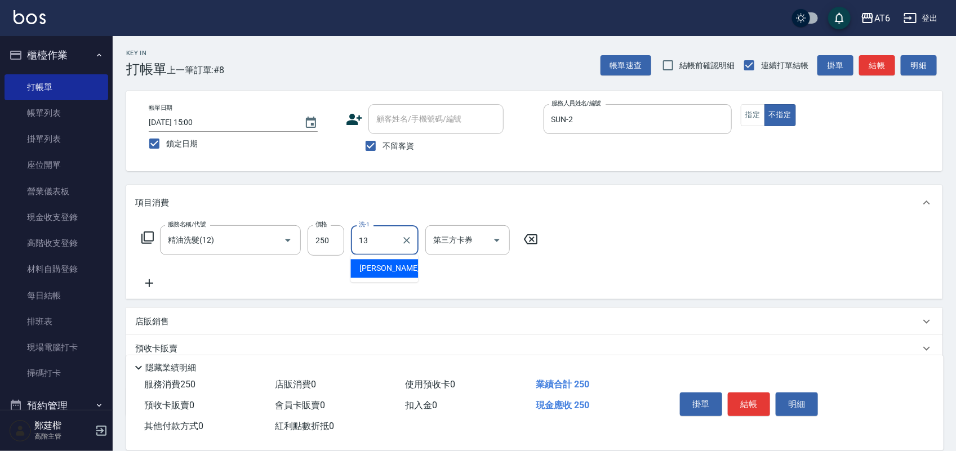
type input "阿修-13"
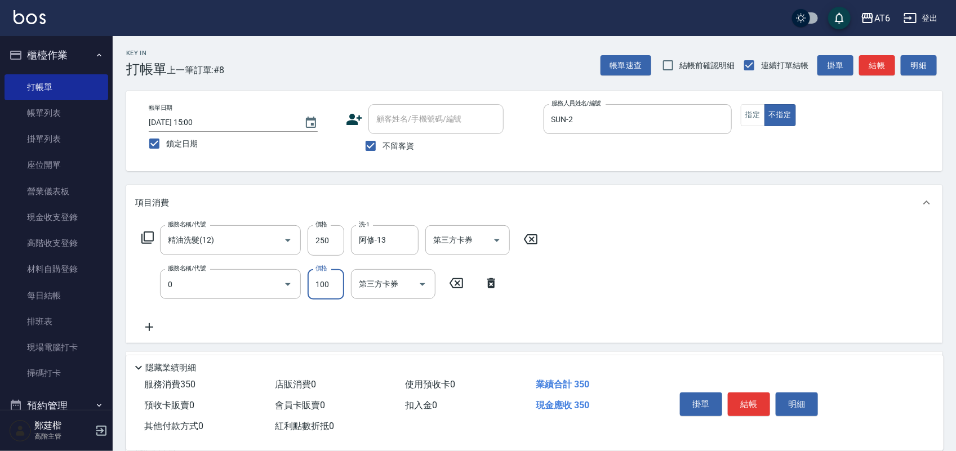
type input "剪髮(0)"
type input "130"
click at [761, 407] on button "結帳" at bounding box center [749, 405] width 42 height 24
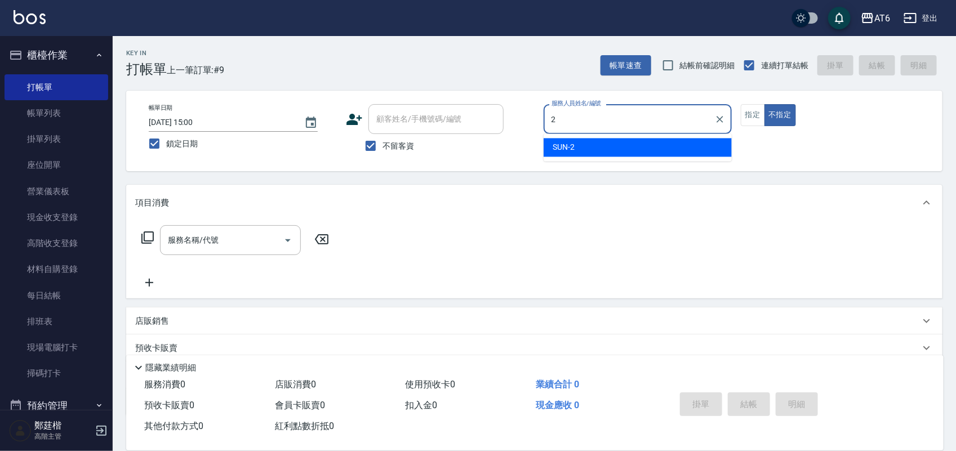
type input "SUN-2"
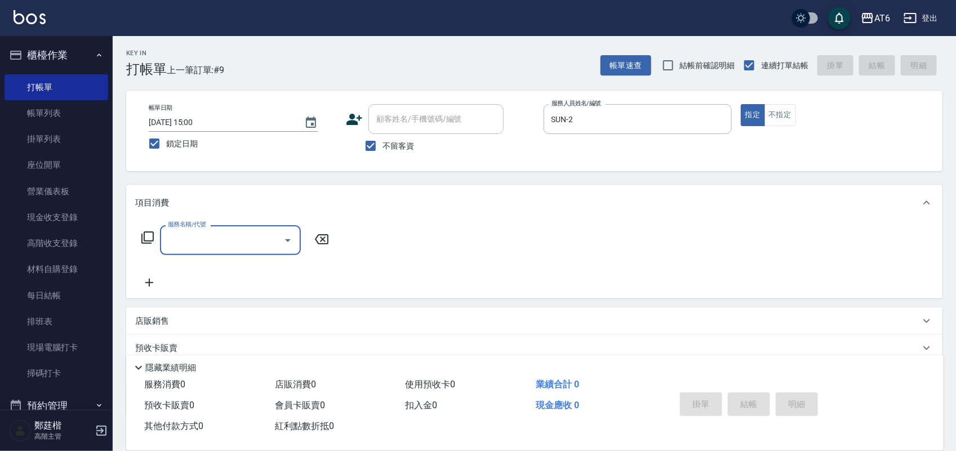
type input "2"
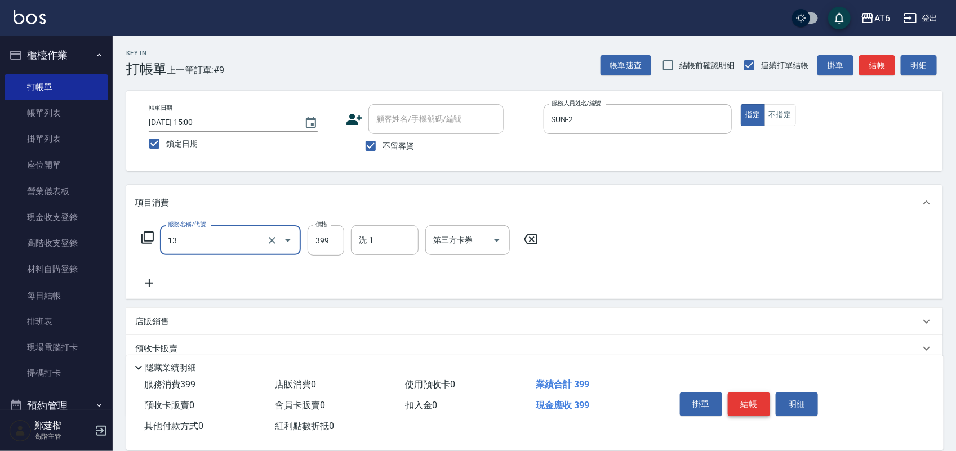
type input "海鹽洗(13)"
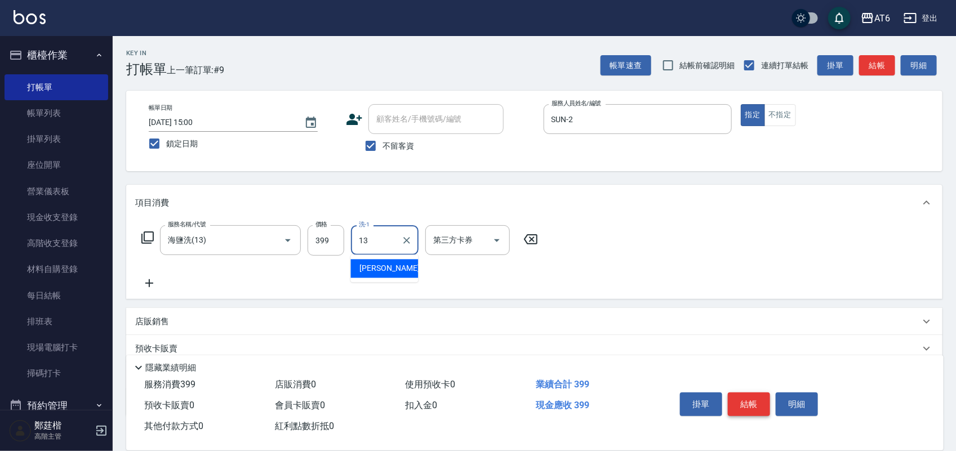
type input "阿修-13"
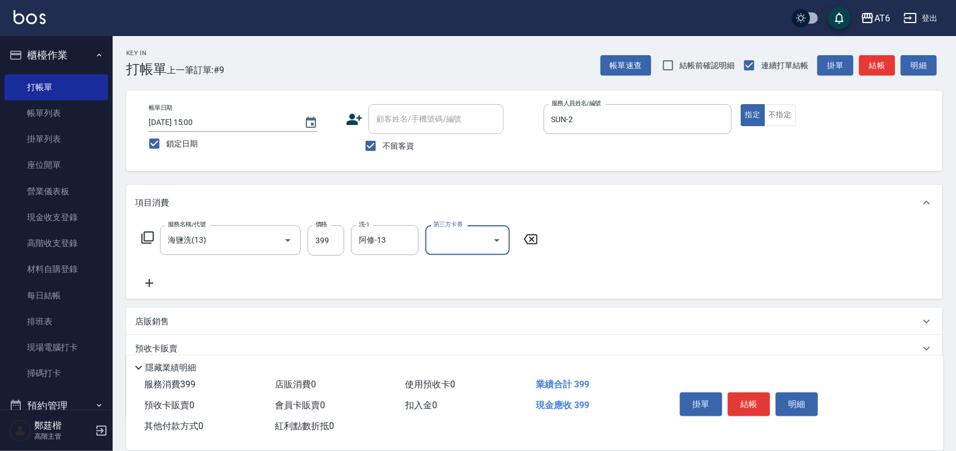
drag, startPoint x: 761, startPoint y: 407, endPoint x: 761, endPoint y: 426, distance: 18.6
click at [761, 426] on div "掛單 結帳 明細" at bounding box center [796, 406] width 268 height 63
click at [754, 406] on button "結帳" at bounding box center [749, 405] width 42 height 24
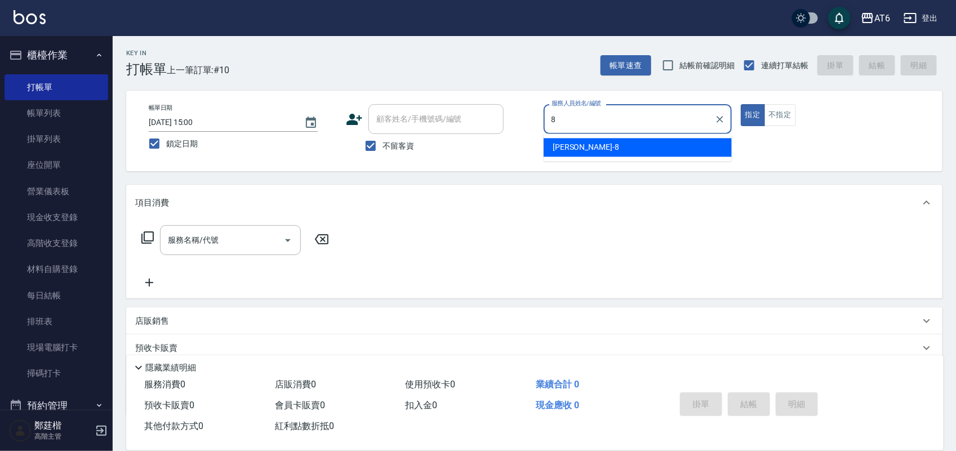
type input "[PERSON_NAME]-8"
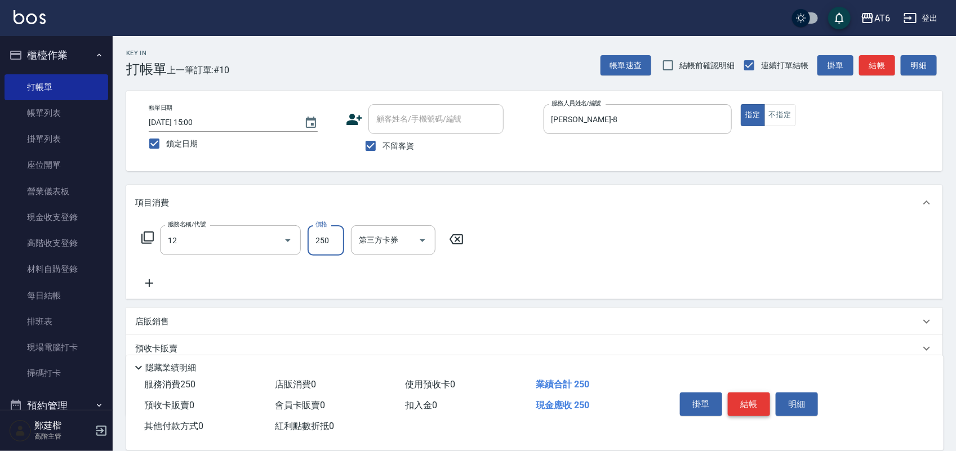
type input "精油洗髮(12)"
click at [747, 404] on button "結帳" at bounding box center [749, 405] width 42 height 24
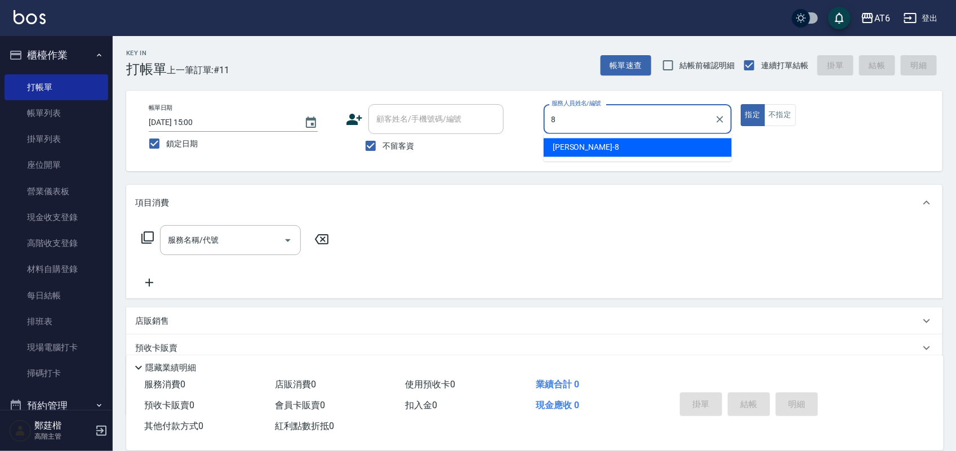
type input "[PERSON_NAME]-8"
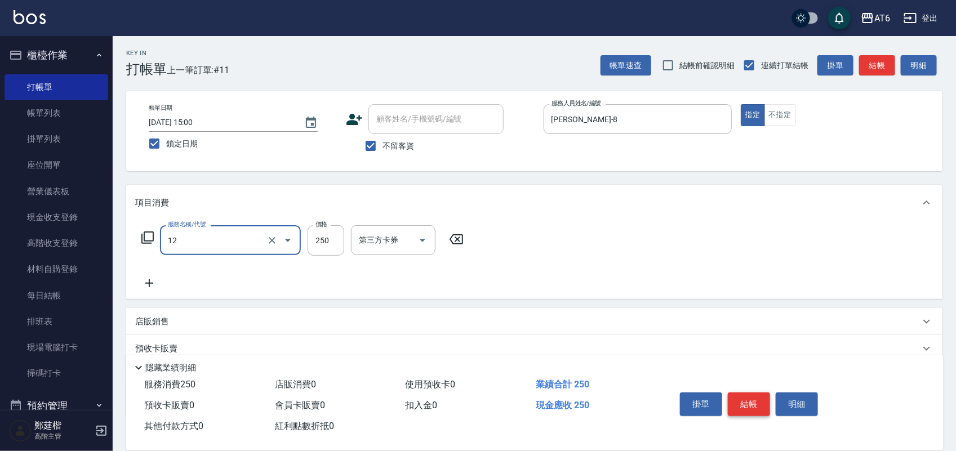
type input "精油洗髮(12)"
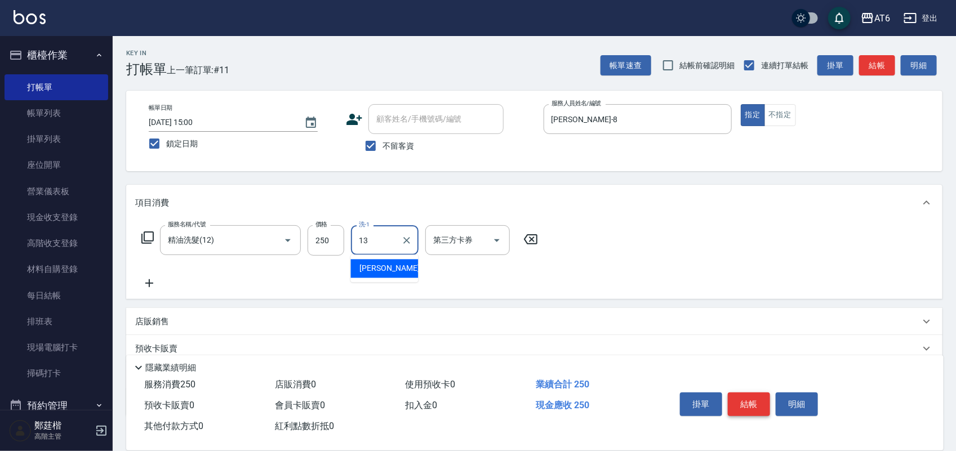
type input "阿修-13"
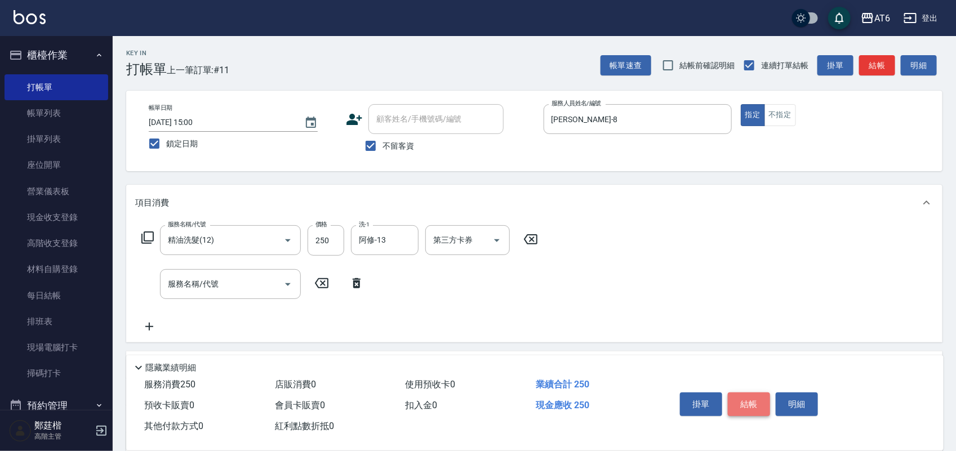
click at [759, 403] on button "結帳" at bounding box center [749, 405] width 42 height 24
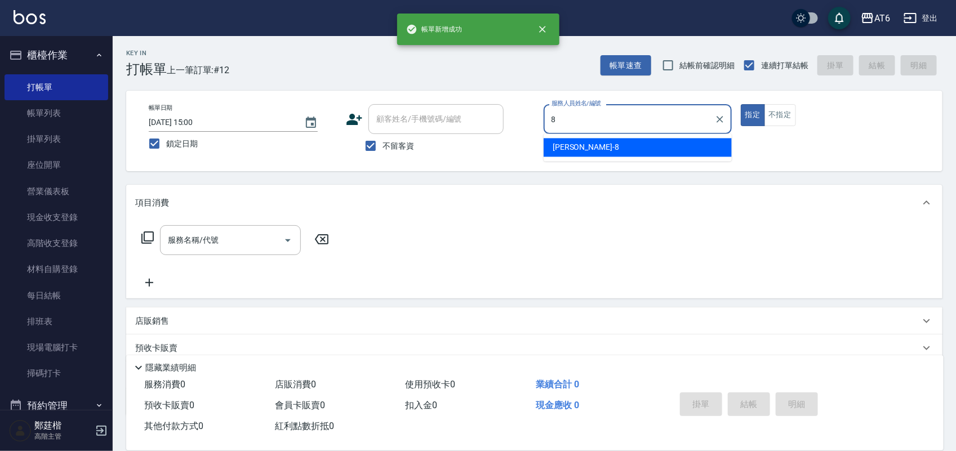
type input "[PERSON_NAME]-8"
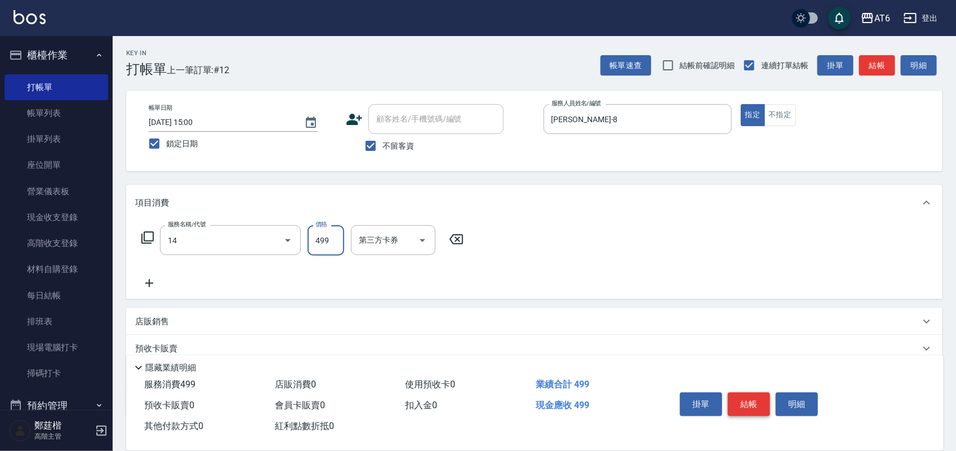
type input "去角質洗(14)"
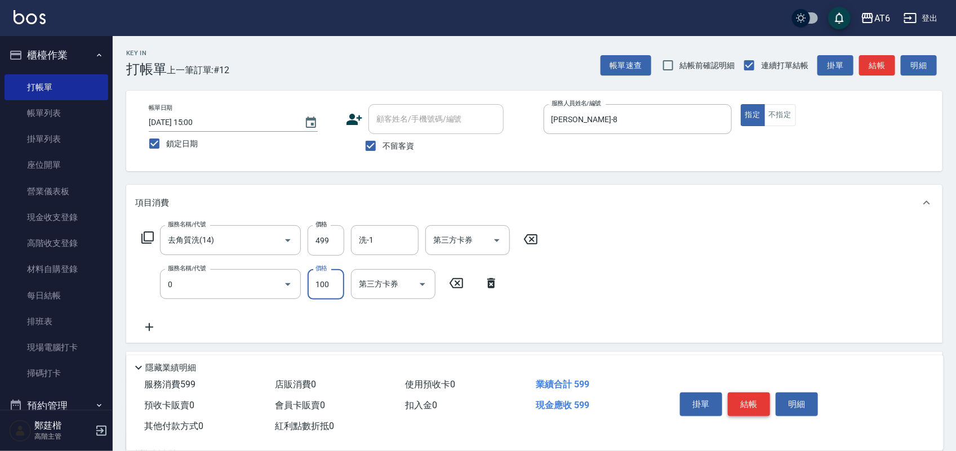
type input "剪髮(0)"
type input "180"
click at [759, 403] on button "結帳" at bounding box center [749, 405] width 42 height 24
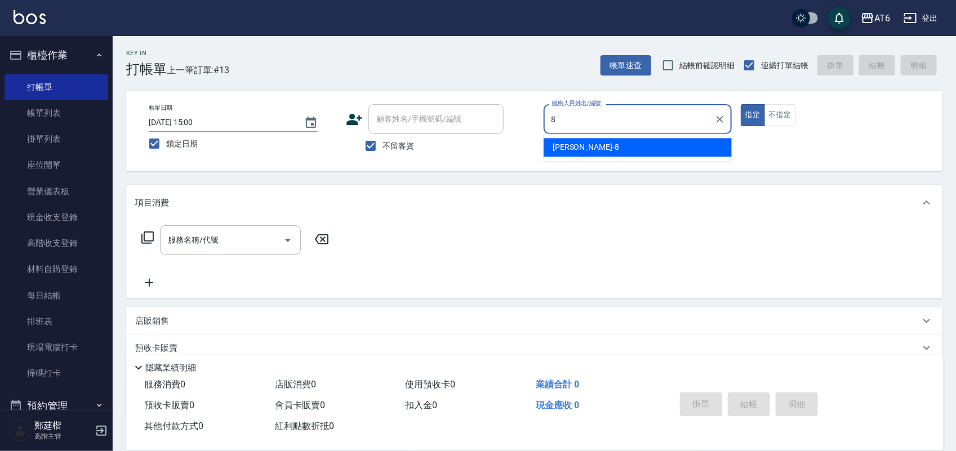
type input "[PERSON_NAME]-8"
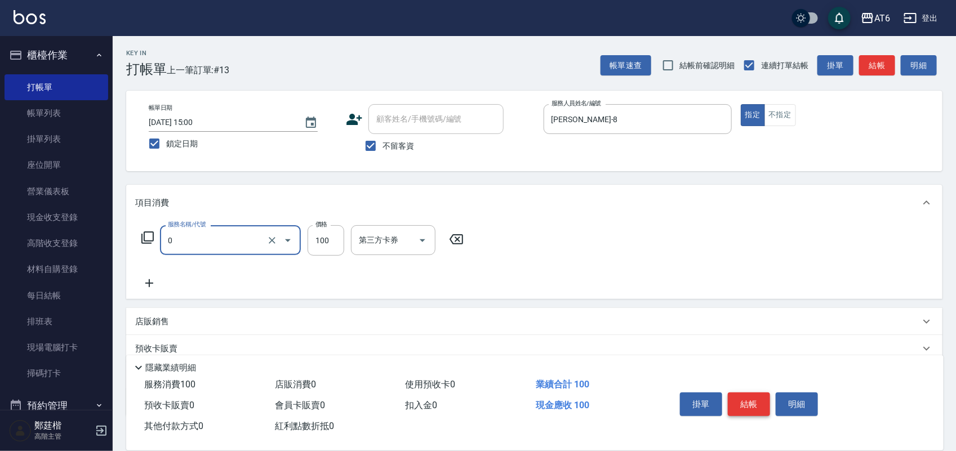
type input "剪髮(0)"
type input "280"
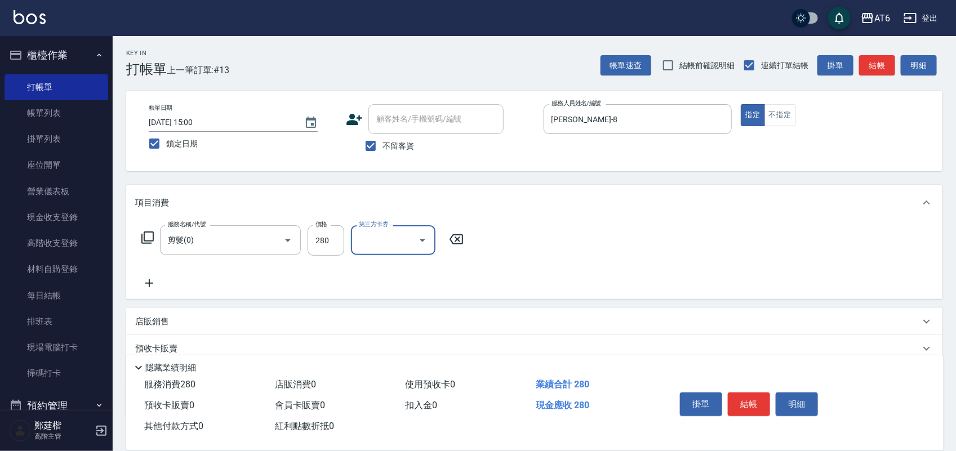
drag, startPoint x: 759, startPoint y: 403, endPoint x: 757, endPoint y: 442, distance: 39.5
click at [757, 442] on div "服務消費 280 店販消費 0 使用預收卡 0 業績合計 280 預收卡販賣 0 會員卡販賣 0 扣入金 0 現金應收 280 其他付款方式 0 紅利點數折抵…" at bounding box center [535, 413] width 818 height 76
click at [742, 396] on button "結帳" at bounding box center [749, 405] width 42 height 24
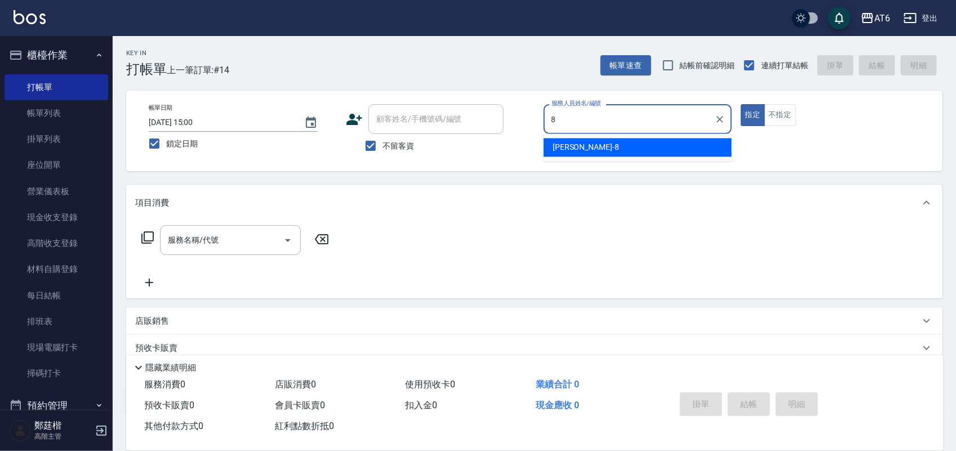
type input "[PERSON_NAME]-8"
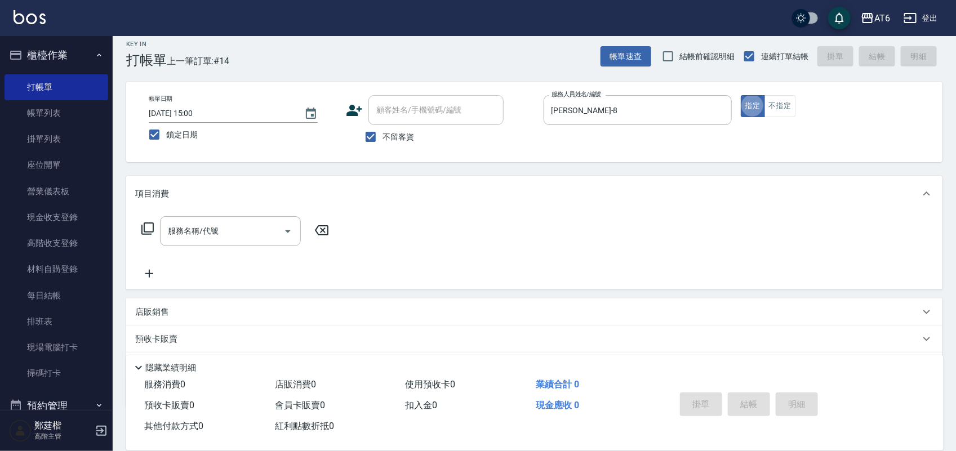
scroll to position [70, 0]
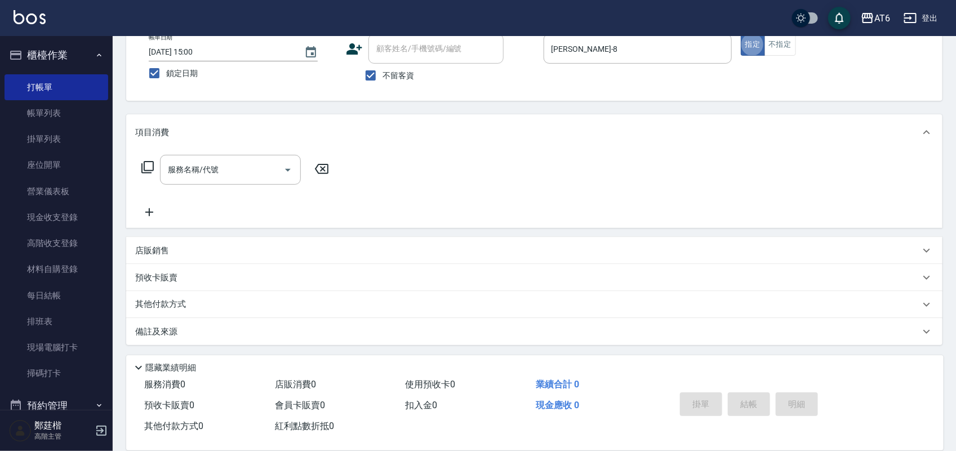
click at [193, 255] on div "店販銷售" at bounding box center [527, 251] width 785 height 12
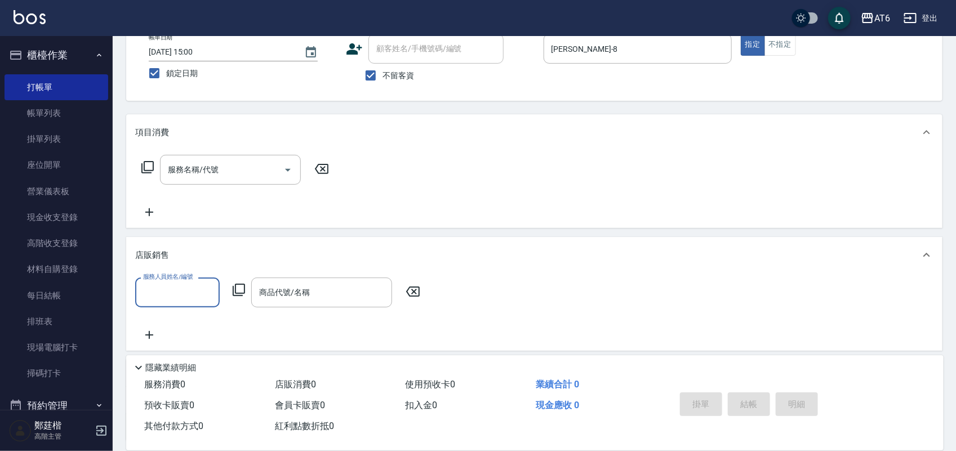
scroll to position [0, 0]
type input "[PERSON_NAME]-8"
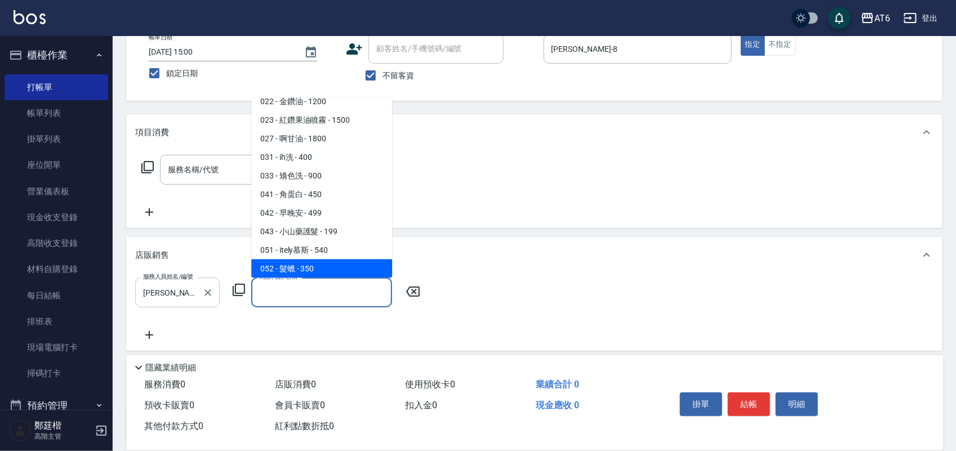
scroll to position [289, 0]
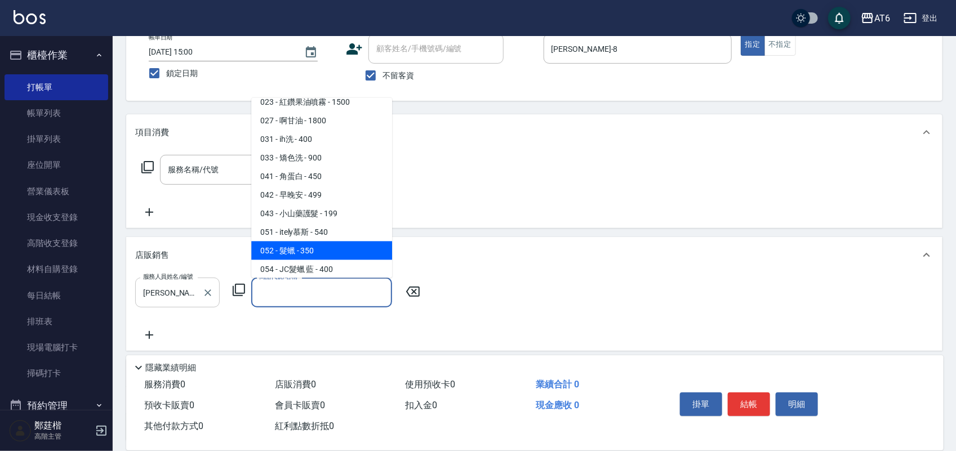
type input "髮蠟"
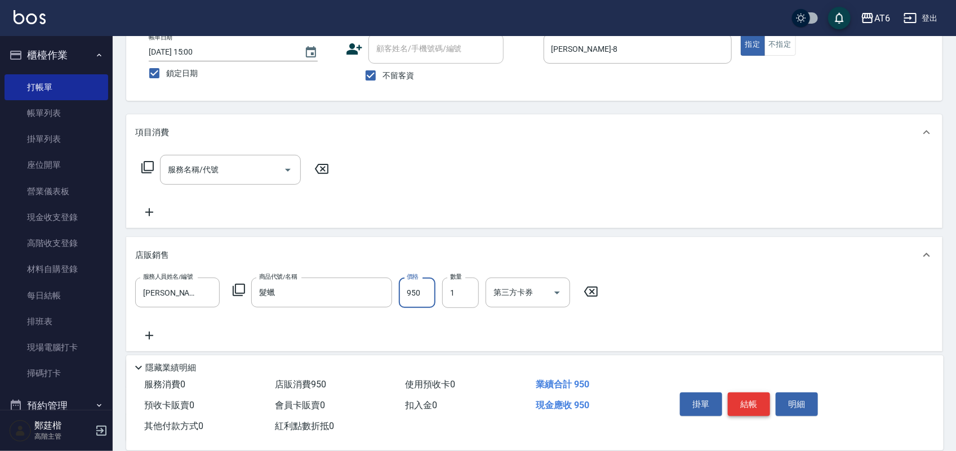
type input "950"
click at [759, 403] on button "結帳" at bounding box center [749, 405] width 42 height 24
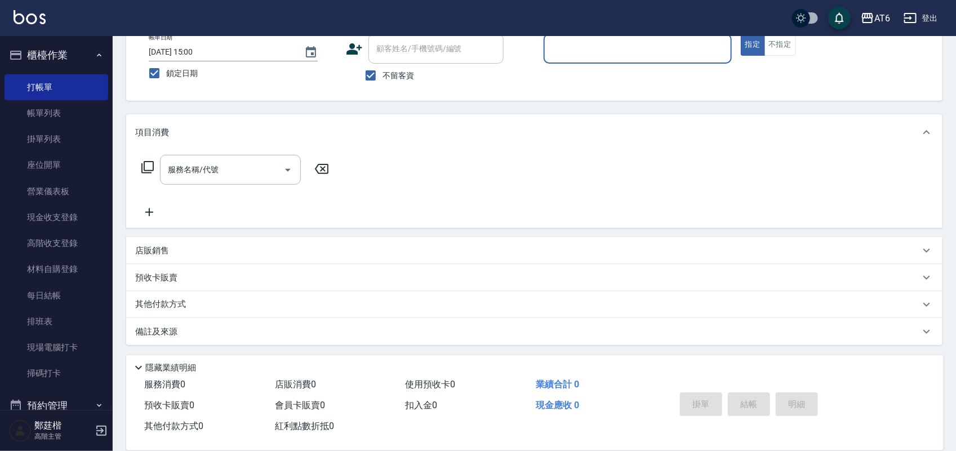
scroll to position [0, 0]
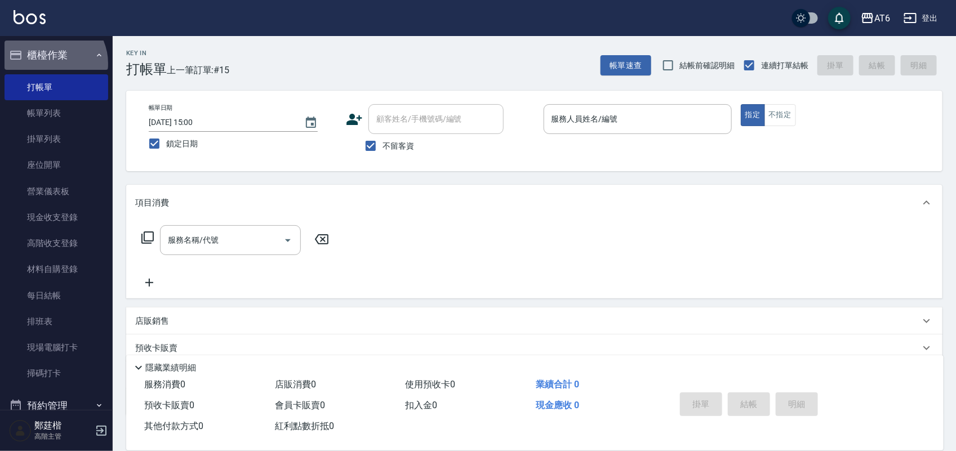
click at [51, 64] on button "櫃檯作業" at bounding box center [57, 55] width 104 height 29
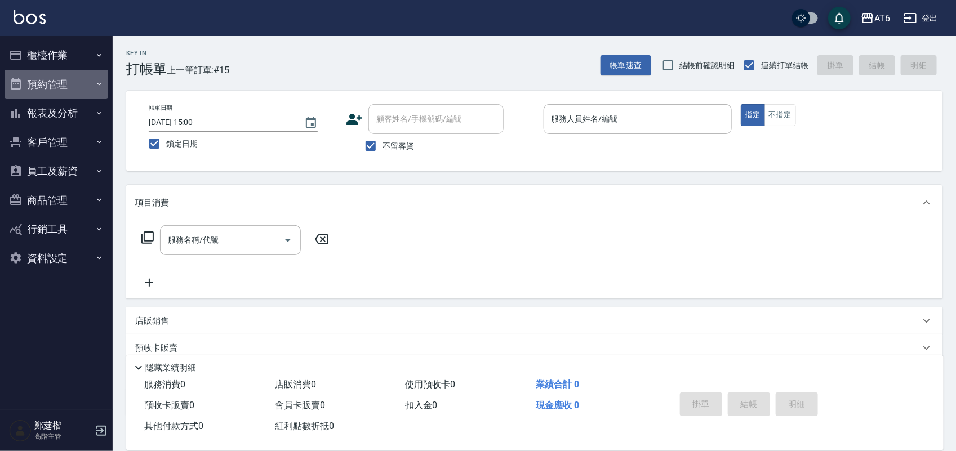
click at [68, 93] on button "預約管理" at bounding box center [57, 84] width 104 height 29
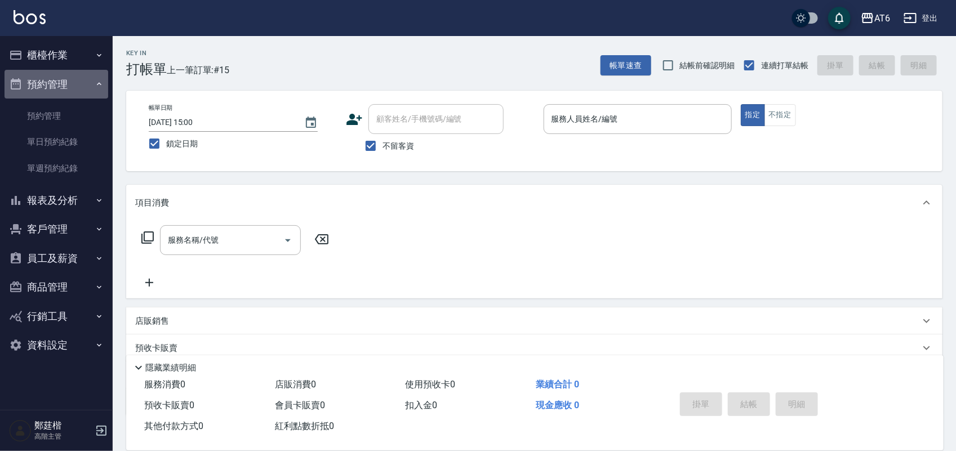
click at [69, 81] on button "預約管理" at bounding box center [57, 84] width 104 height 29
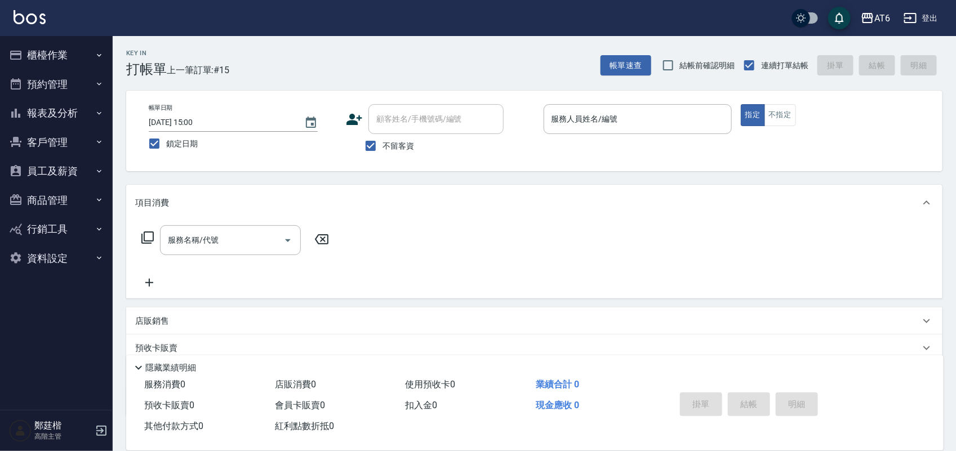
click at [68, 114] on button "報表及分析" at bounding box center [57, 113] width 104 height 29
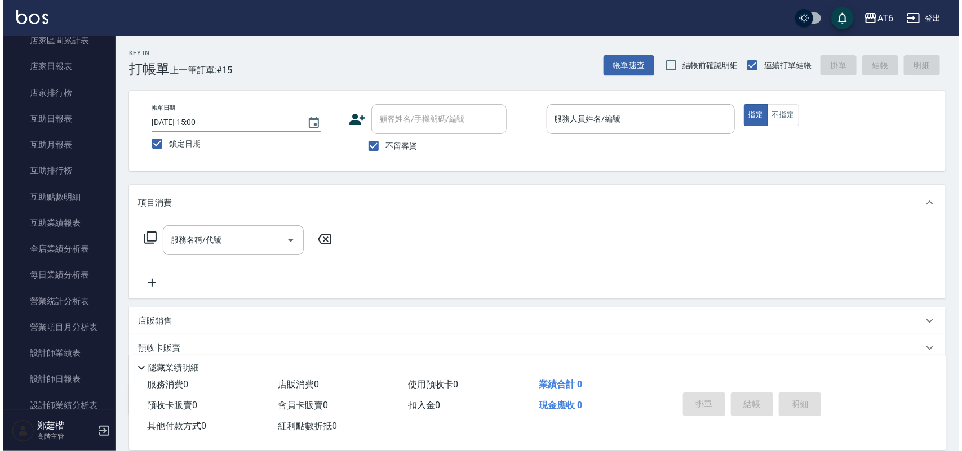
scroll to position [141, 0]
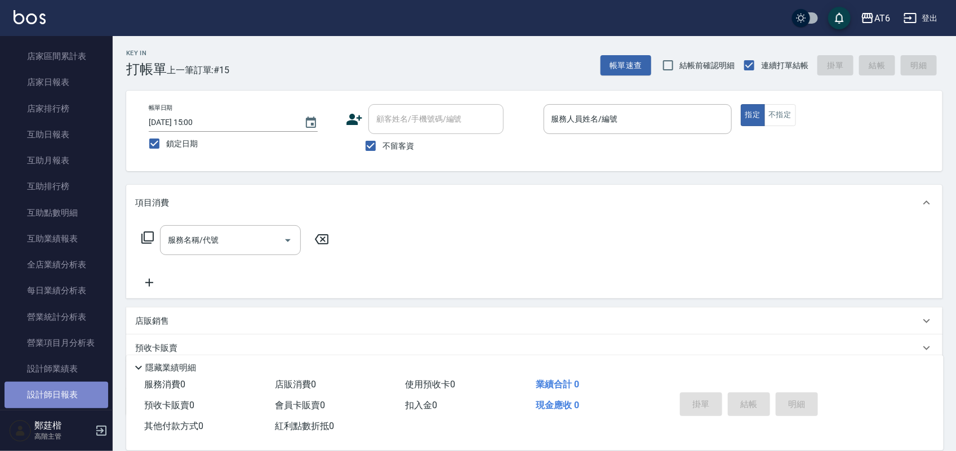
click at [63, 385] on link "設計師日報表" at bounding box center [57, 395] width 104 height 26
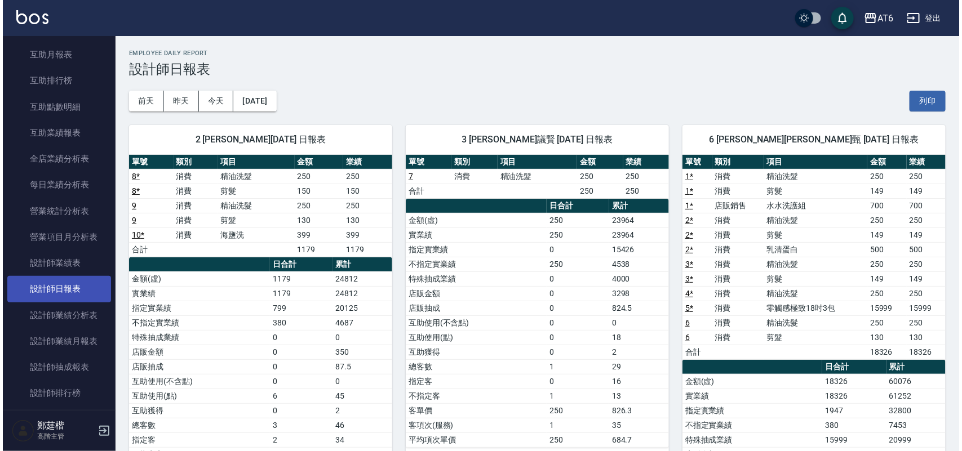
scroll to position [282, 0]
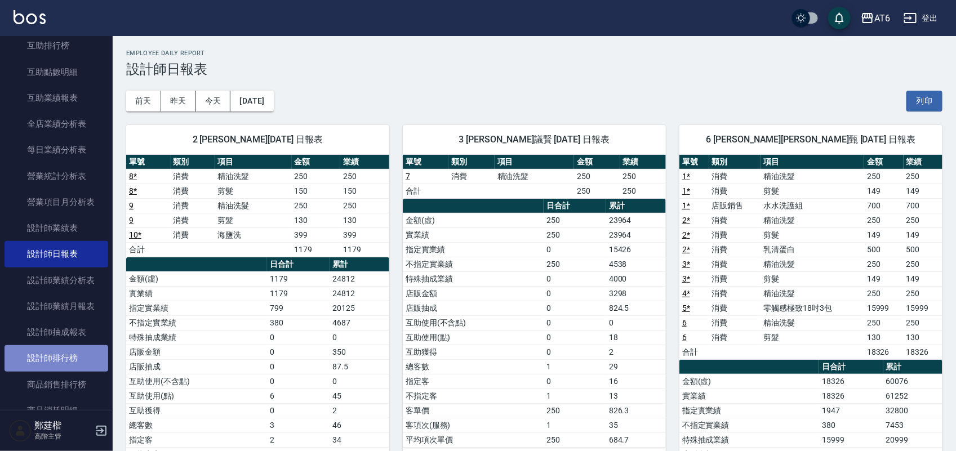
click at [71, 356] on link "設計師排行榜" at bounding box center [57, 358] width 104 height 26
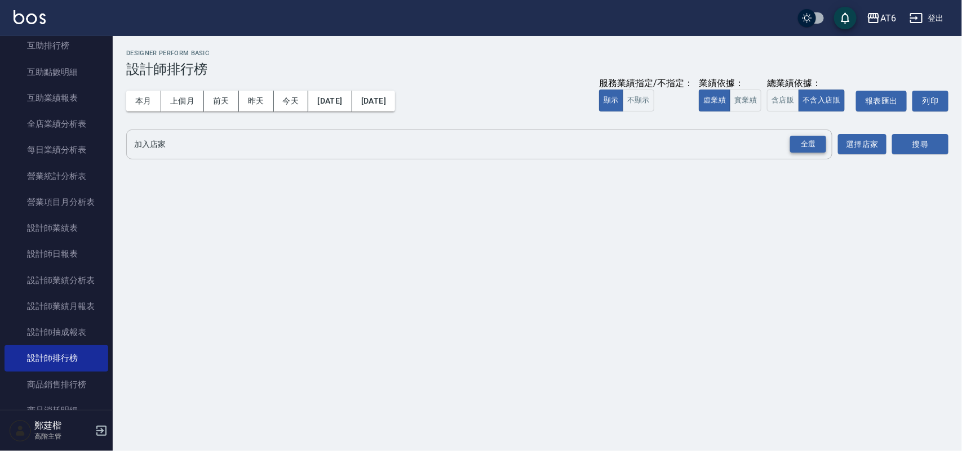
click at [823, 142] on div "全選" at bounding box center [808, 144] width 36 height 17
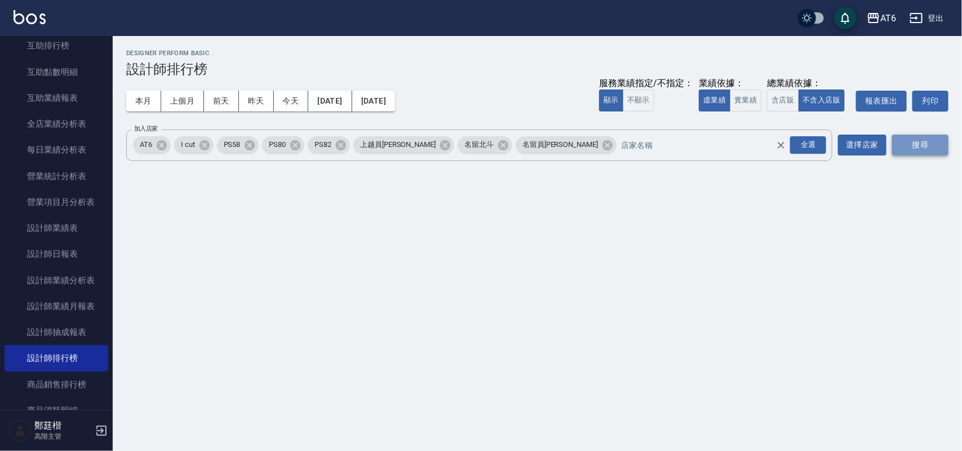
click at [902, 137] on button "搜尋" at bounding box center [920, 145] width 56 height 21
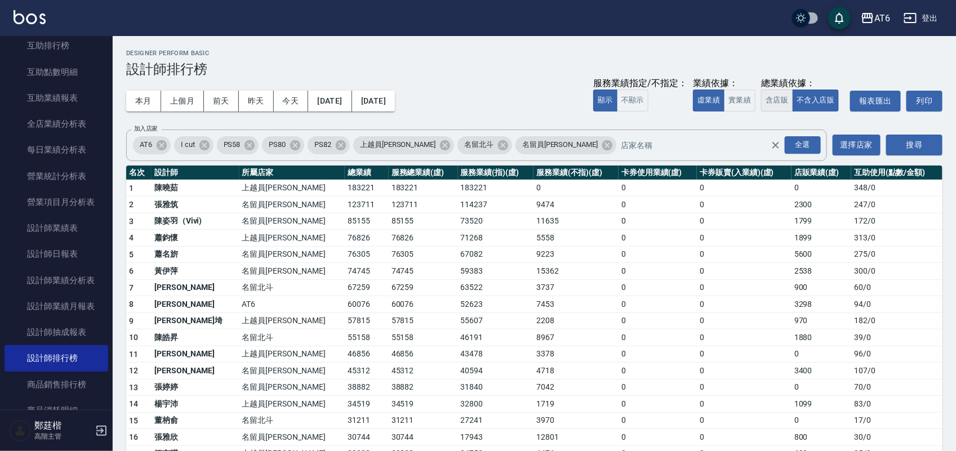
click at [773, 99] on button "含店販" at bounding box center [777, 101] width 32 height 22
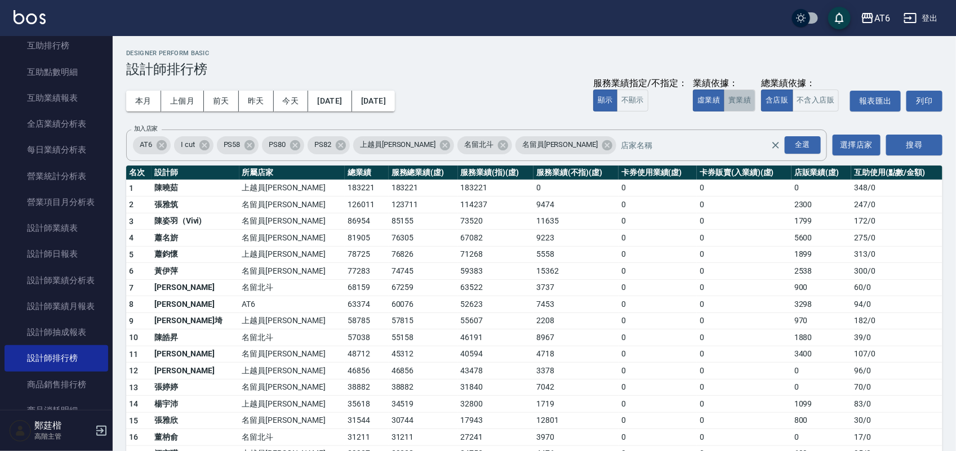
click at [746, 95] on button "實業績" at bounding box center [740, 101] width 32 height 22
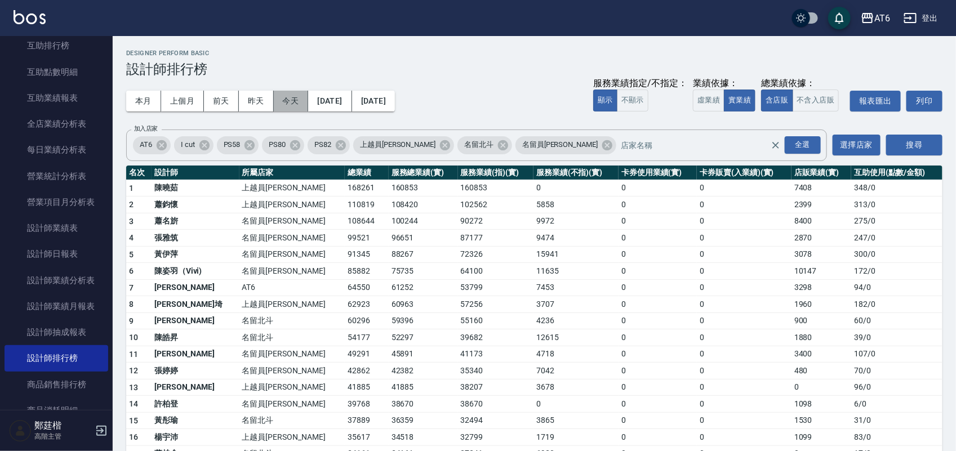
click at [303, 99] on button "今天" at bounding box center [291, 101] width 35 height 21
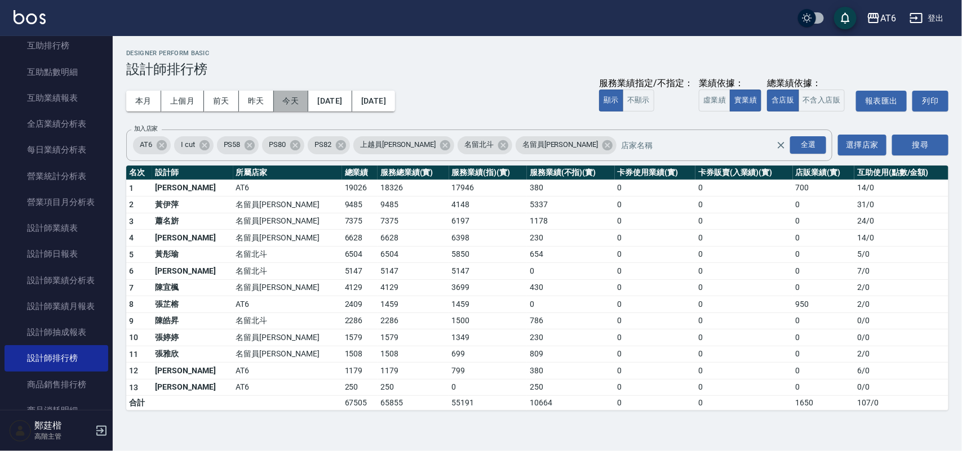
click at [300, 99] on button "今天" at bounding box center [291, 101] width 35 height 21
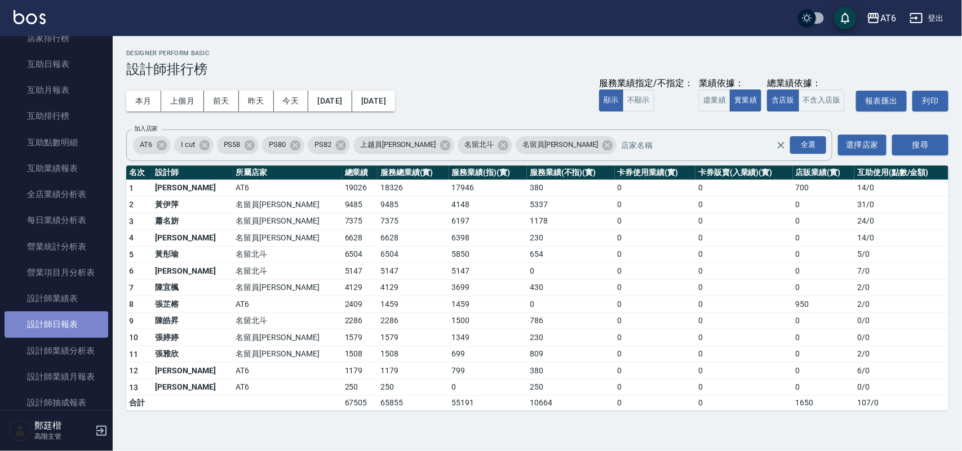
click at [87, 319] on link "設計師日報表" at bounding box center [57, 325] width 104 height 26
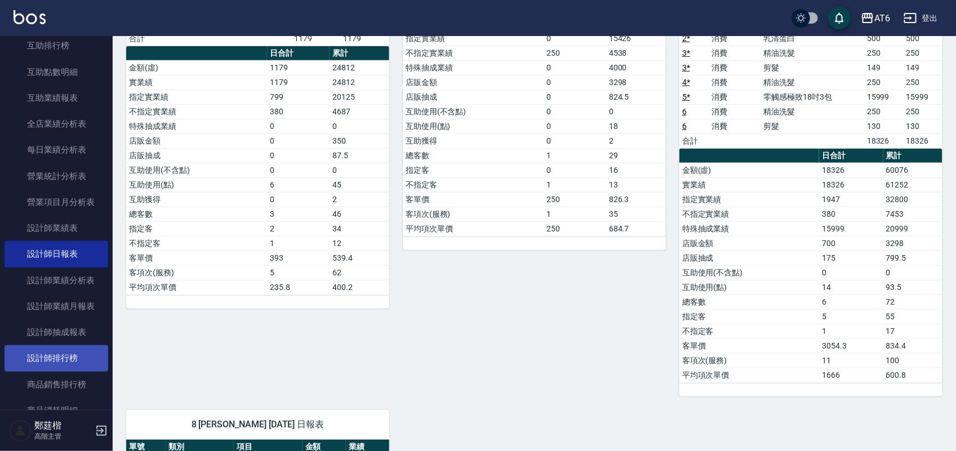
scroll to position [352, 0]
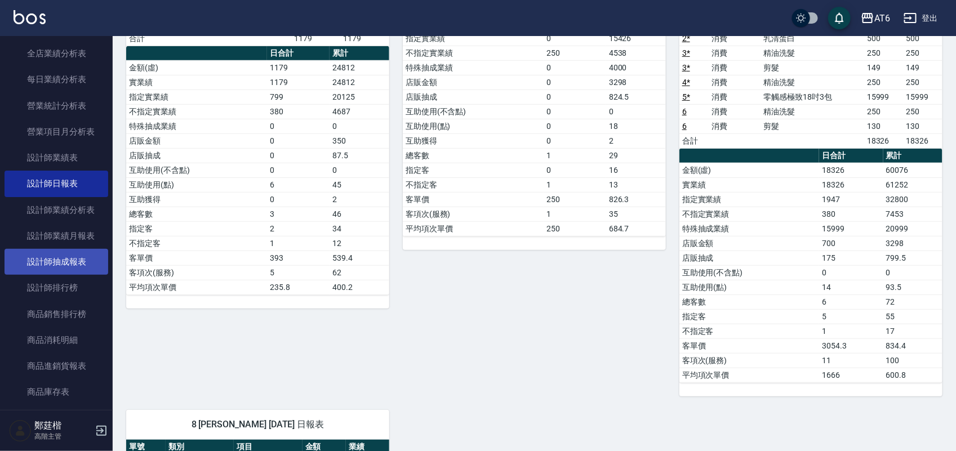
click at [55, 267] on link "設計師抽成報表" at bounding box center [57, 262] width 104 height 26
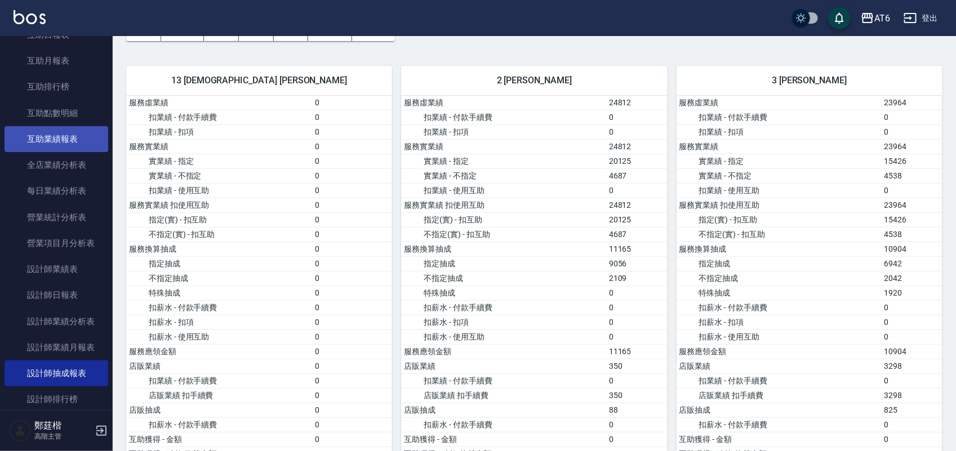
scroll to position [211, 0]
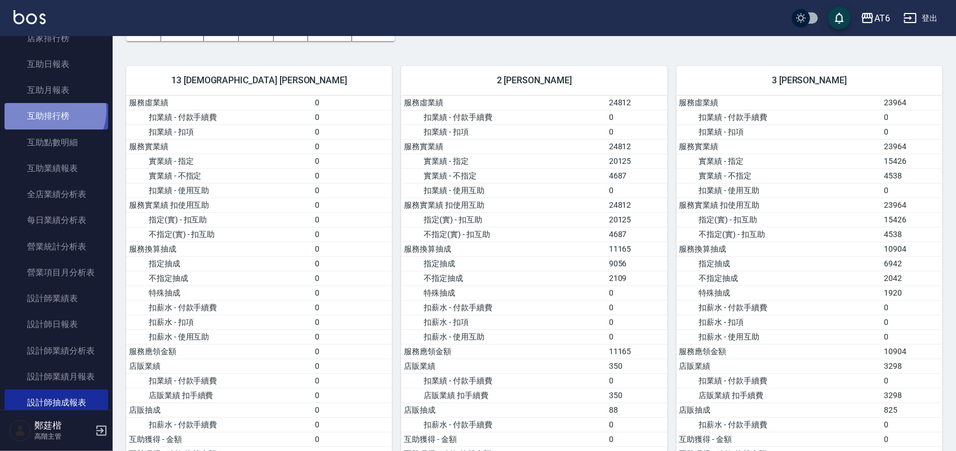
click at [48, 110] on link "互助排行榜" at bounding box center [57, 116] width 104 height 26
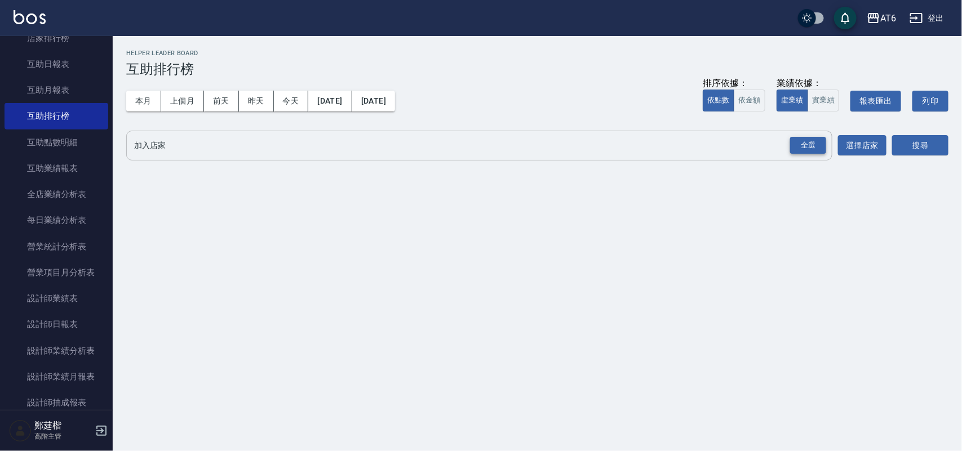
click at [801, 142] on div "全選" at bounding box center [808, 145] width 36 height 17
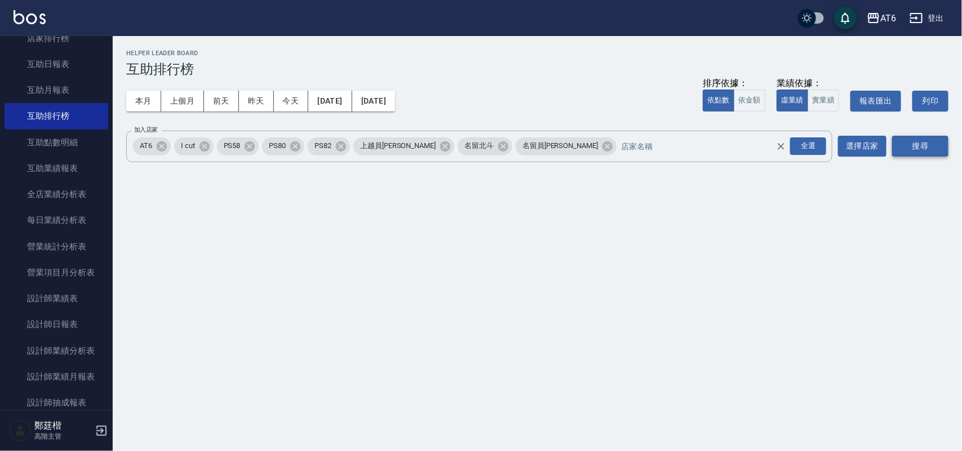
click at [934, 142] on button "搜尋" at bounding box center [920, 146] width 56 height 21
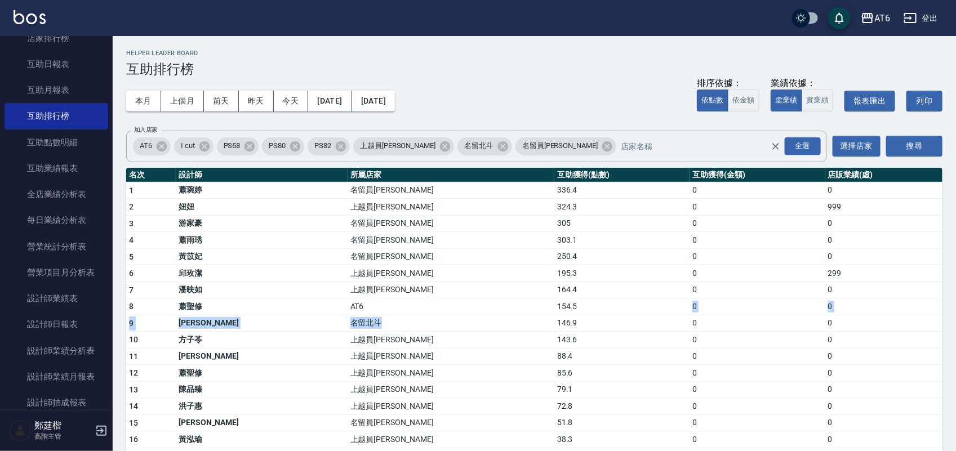
drag, startPoint x: 502, startPoint y: 310, endPoint x: 437, endPoint y: 317, distance: 65.2
click at [555, 367] on td "85.6" at bounding box center [622, 373] width 135 height 17
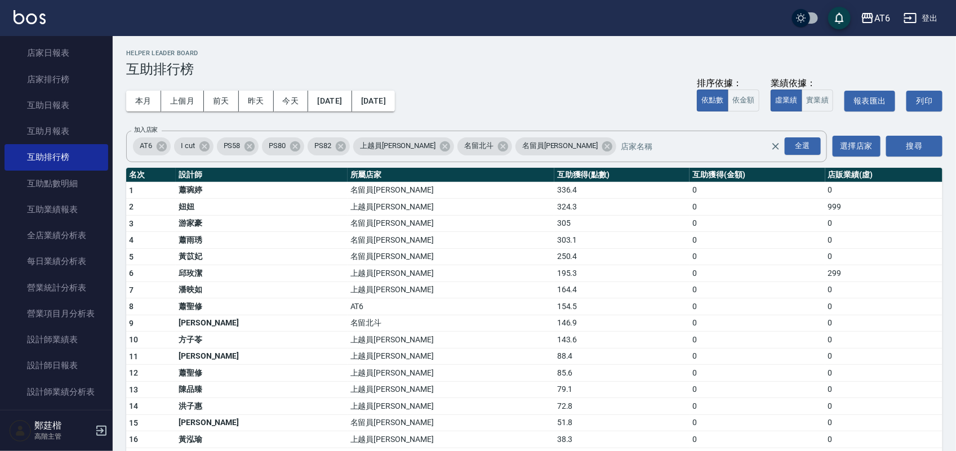
scroll to position [70, 0]
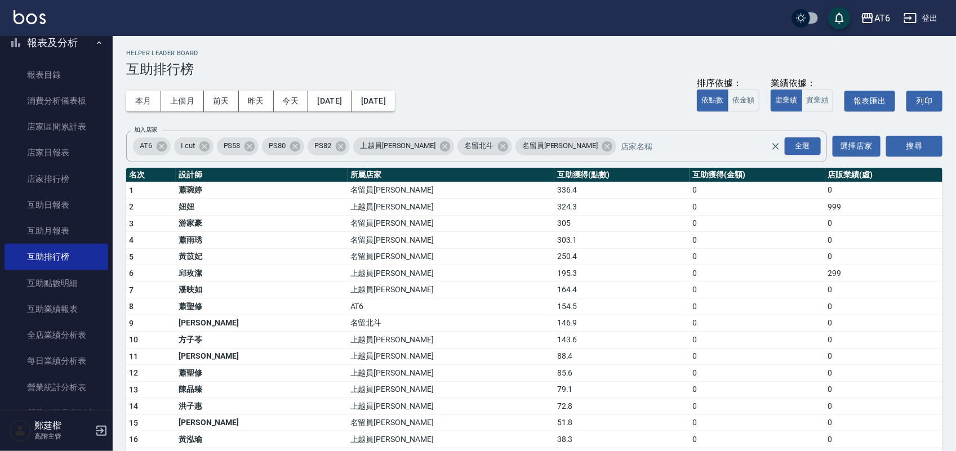
click at [68, 46] on button "報表及分析" at bounding box center [57, 42] width 104 height 29
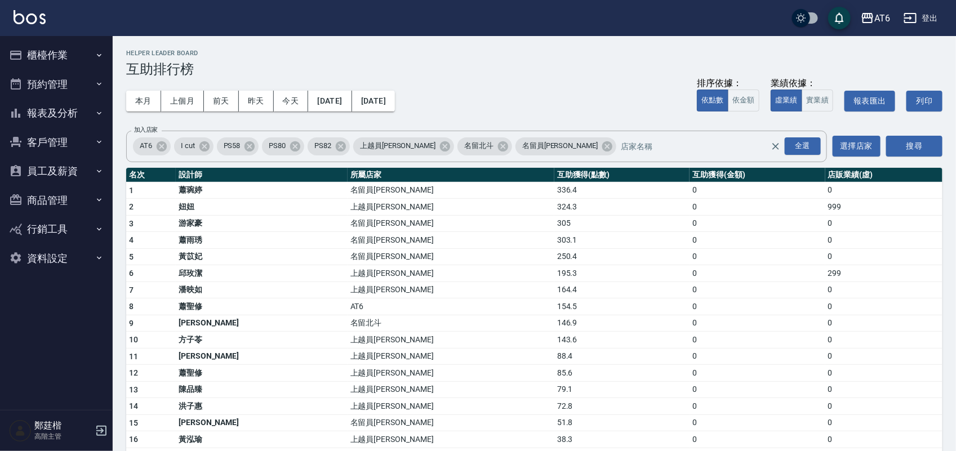
scroll to position [0, 0]
click at [68, 46] on button "櫃檯作業" at bounding box center [57, 55] width 104 height 29
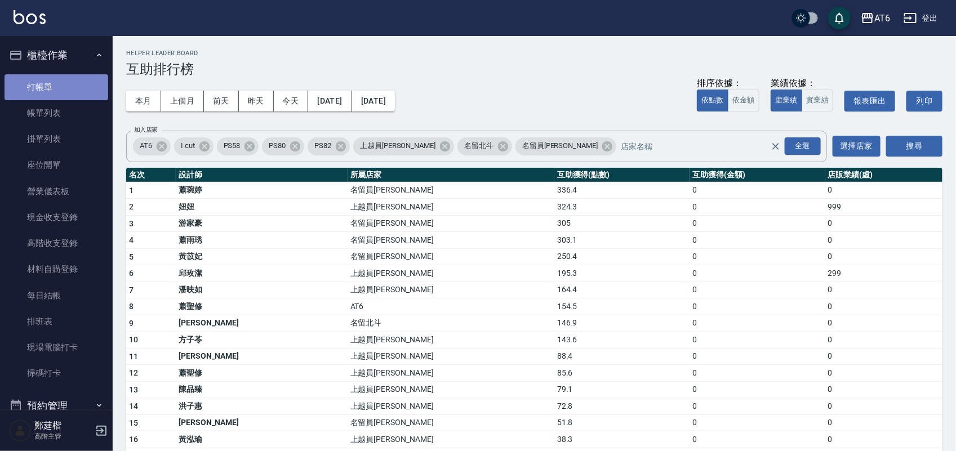
drag, startPoint x: 86, startPoint y: 85, endPoint x: 85, endPoint y: 99, distance: 14.1
click at [86, 85] on link "打帳單" at bounding box center [57, 87] width 104 height 26
